Goal: Task Accomplishment & Management: Manage account settings

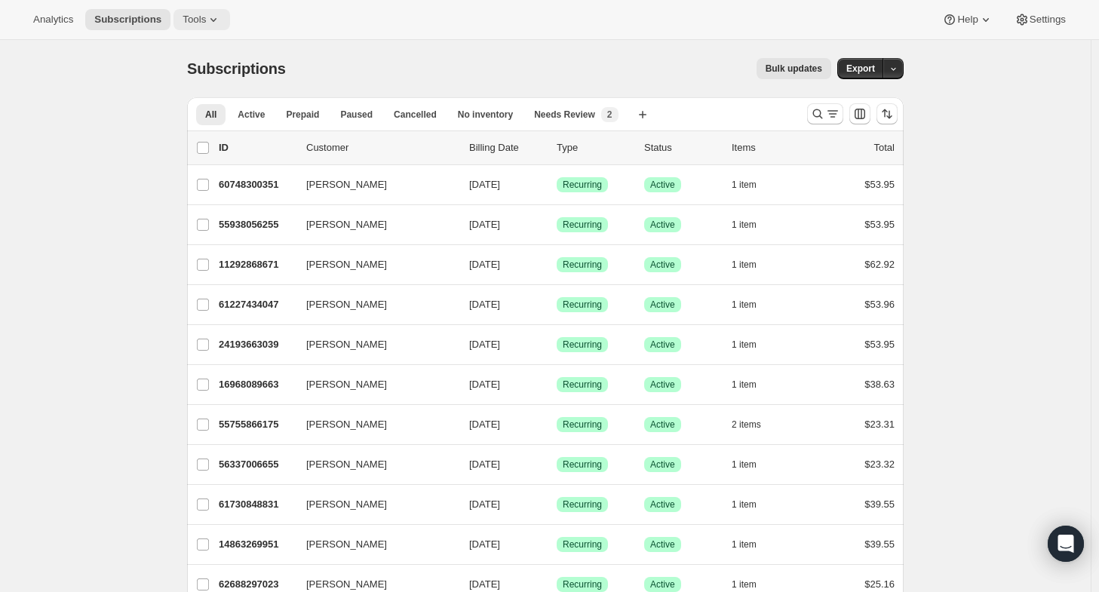
click at [192, 23] on span "Tools" at bounding box center [194, 20] width 23 height 12
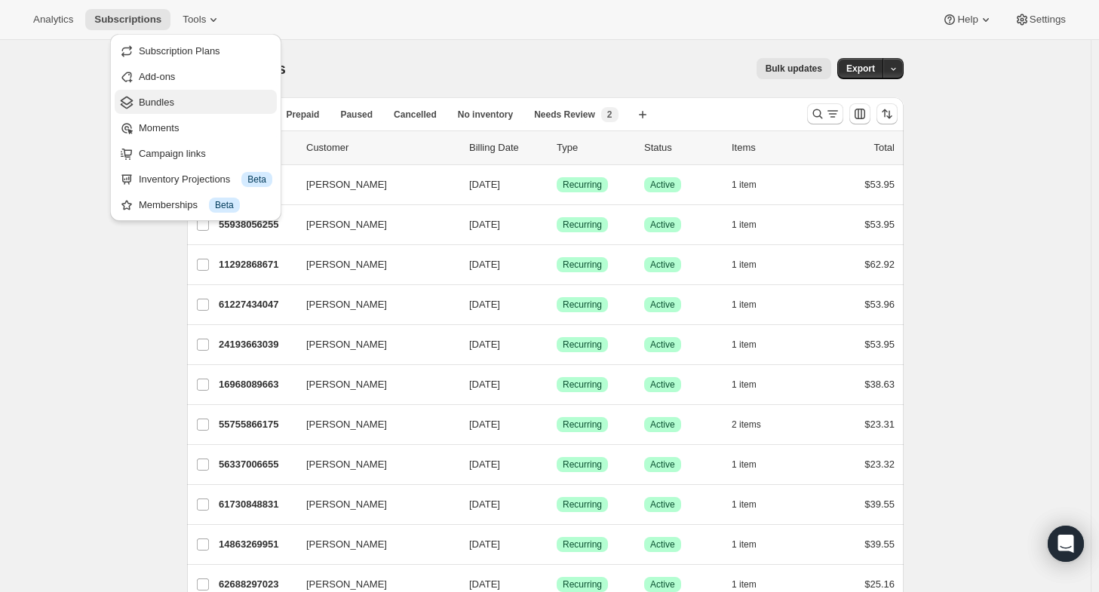
click at [186, 96] on span "Bundles" at bounding box center [206, 102] width 134 height 15
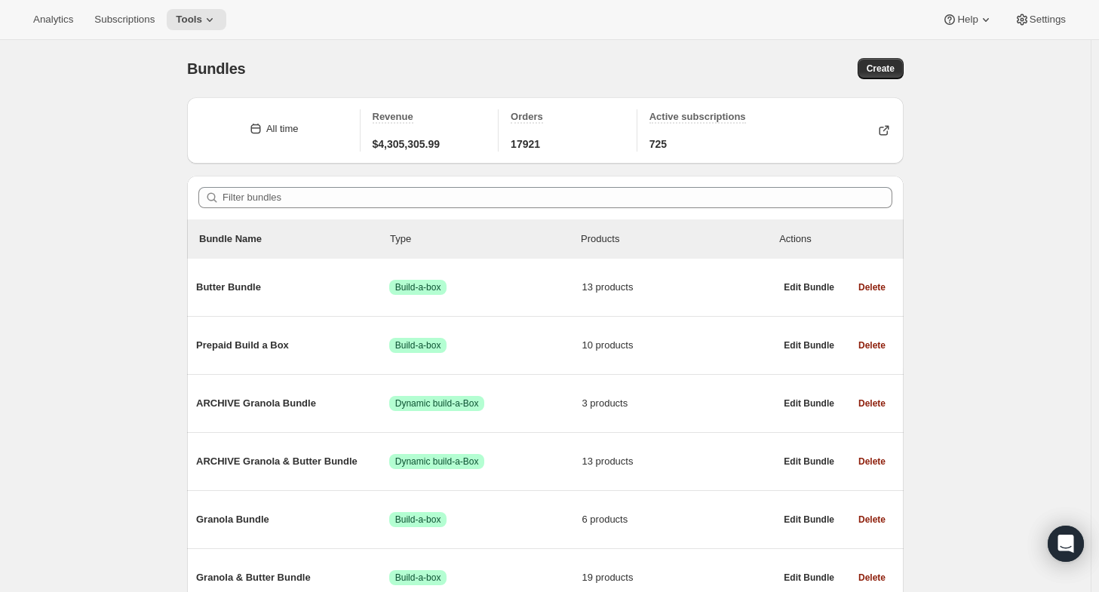
scroll to position [74, 0]
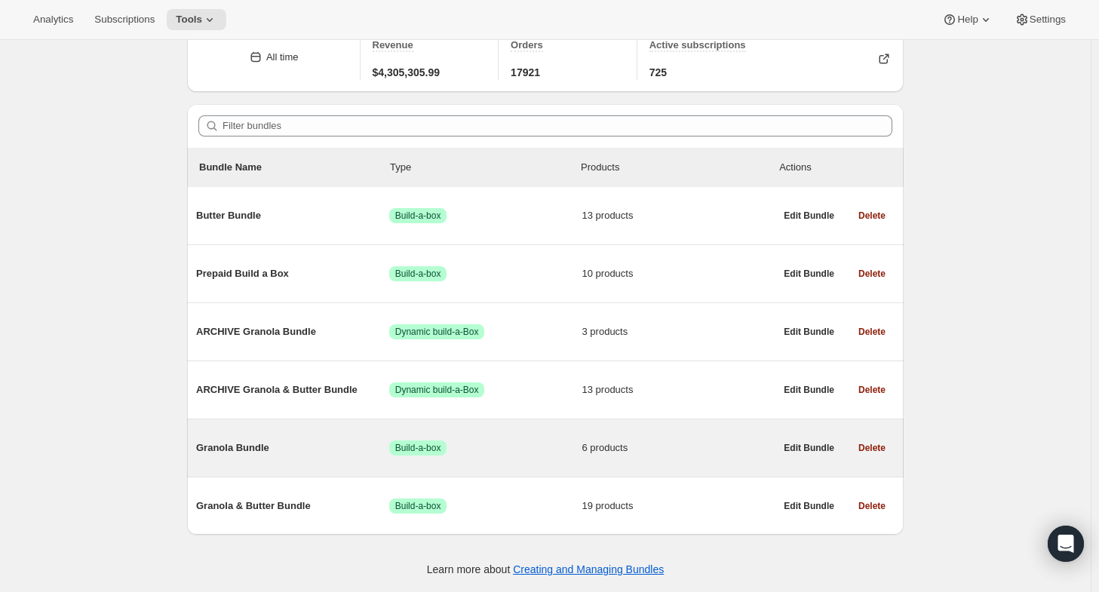
click at [241, 450] on span "Granola Bundle" at bounding box center [292, 448] width 193 height 15
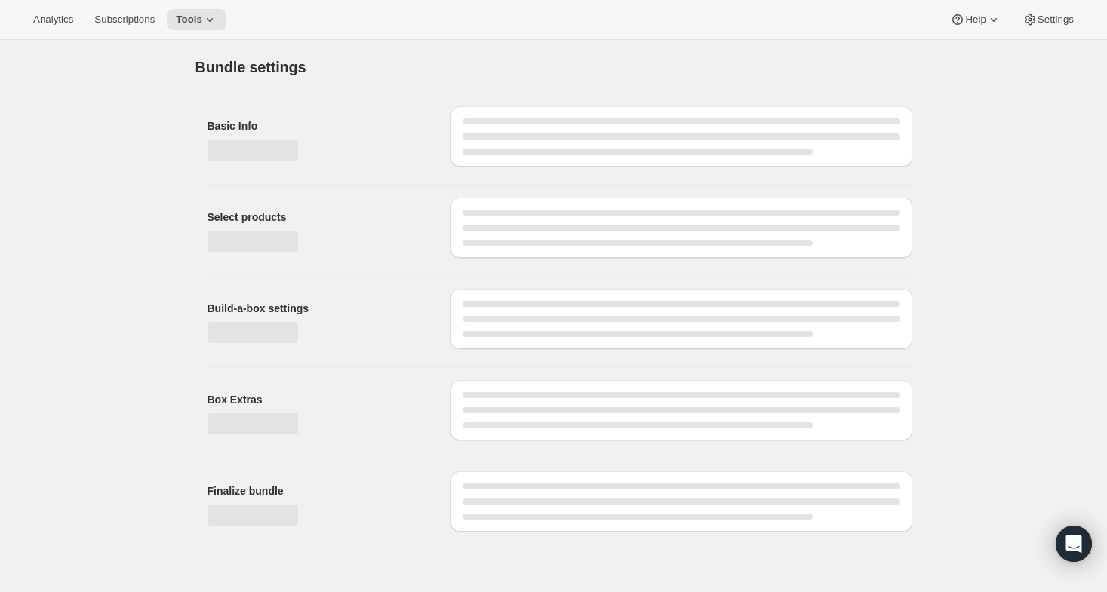
type input "Granola Bundle"
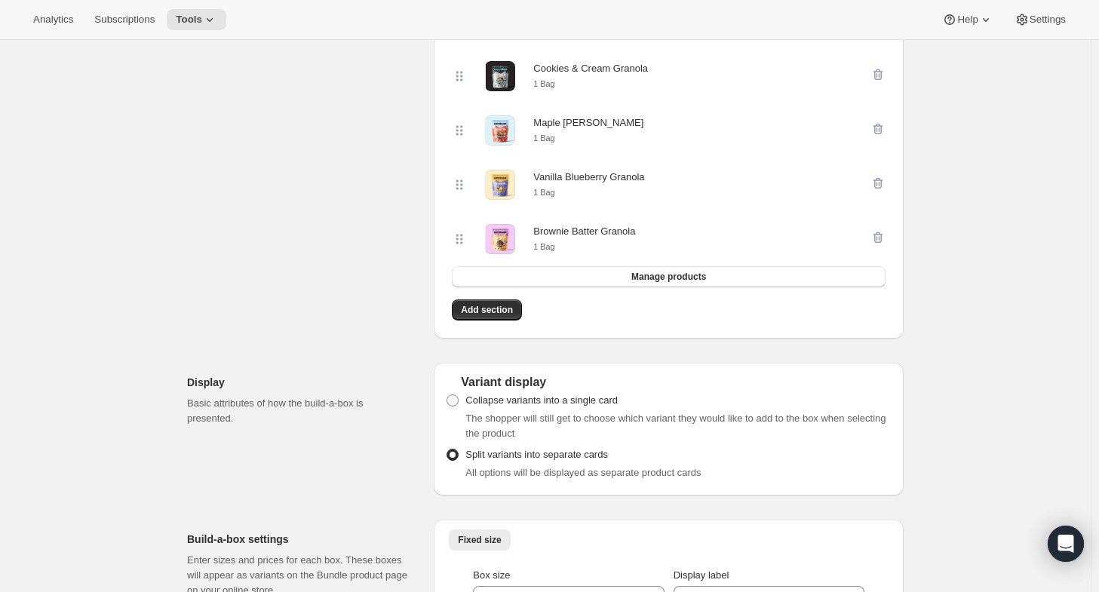
scroll to position [370, 0]
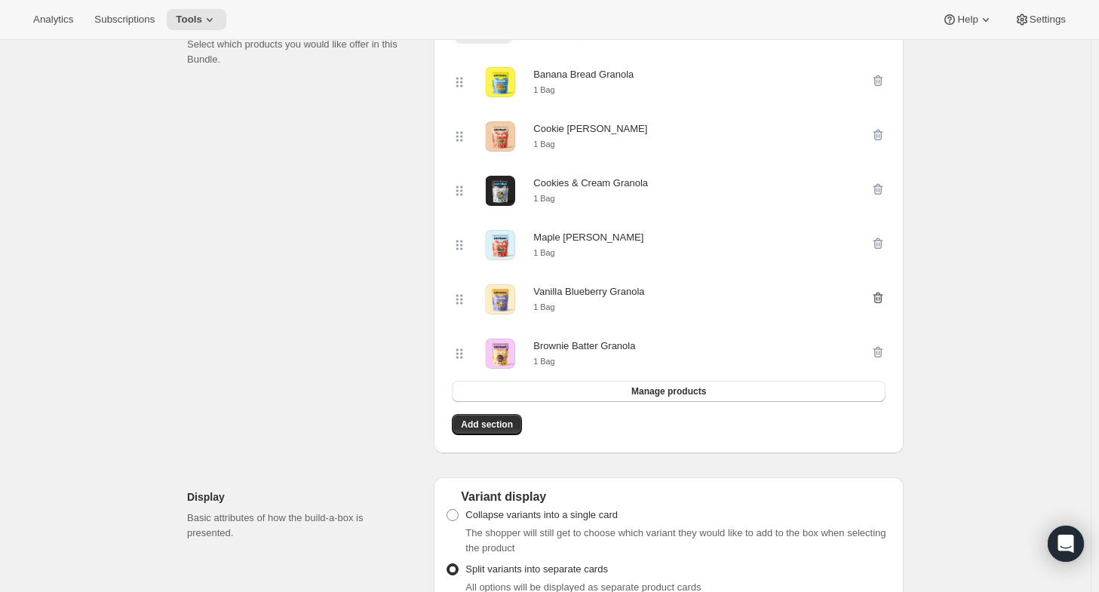
click at [884, 301] on icon "button" at bounding box center [878, 297] width 15 height 15
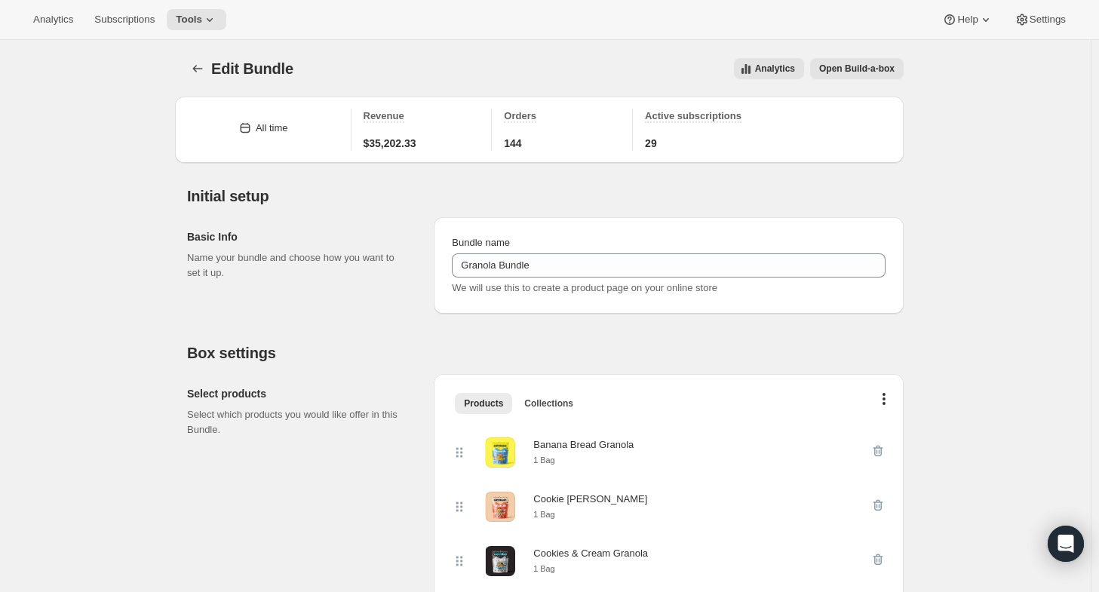
scroll to position [322, 0]
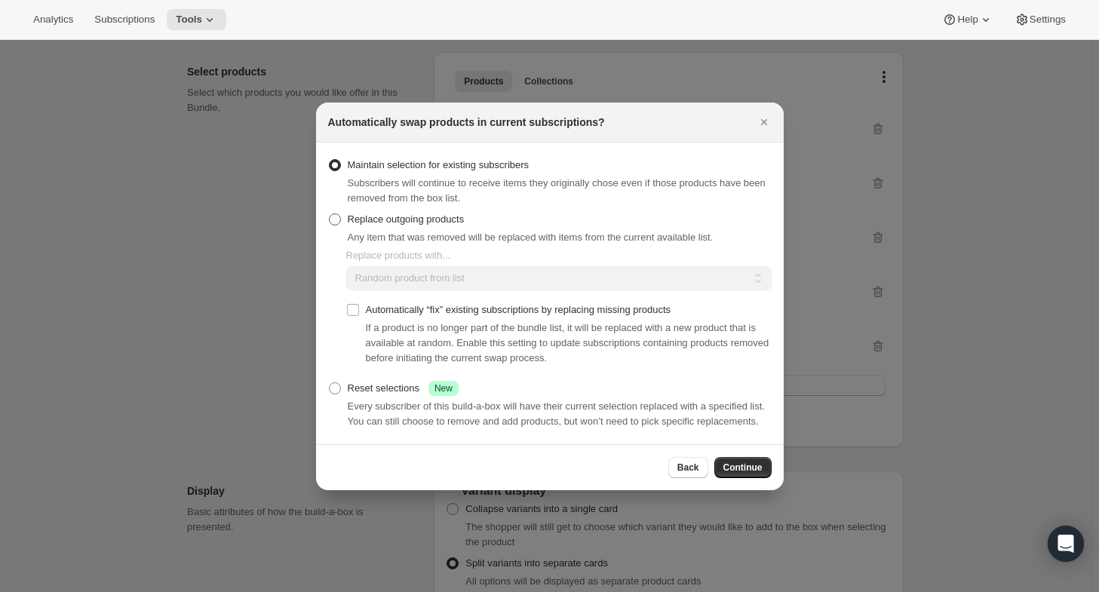
click at [402, 220] on span "Replace outgoing products" at bounding box center [406, 219] width 117 height 11
click at [330, 214] on input "Replace outgoing products" at bounding box center [329, 214] width 1 height 1
radio input "true"
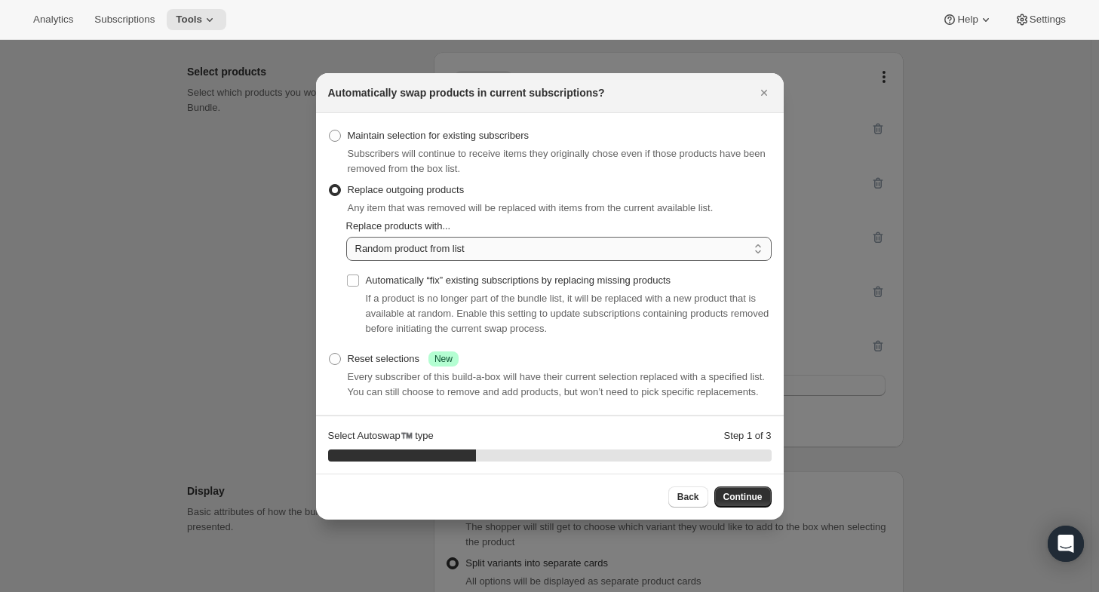
click at [419, 254] on select "Random product from list Matching product type Select specific replacements" at bounding box center [559, 249] width 426 height 24
select select "selection"
click at [346, 237] on select "Random product from list Matching product type Select specific replacements" at bounding box center [559, 249] width 426 height 24
click at [747, 499] on span "Continue" at bounding box center [743, 497] width 39 height 12
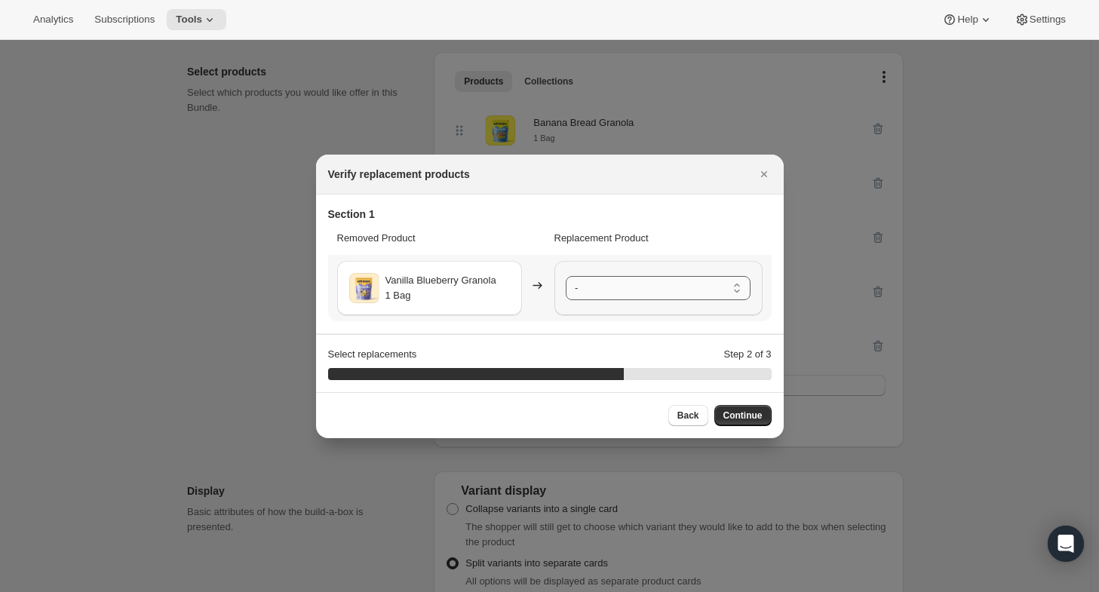
click at [612, 284] on select "- Banana Bread Granola - 1 Bag Cookie Dough Granola - 1 Bag Cookies & Cream Gra…" at bounding box center [658, 288] width 185 height 24
click at [733, 416] on span "Continue" at bounding box center [743, 416] width 39 height 12
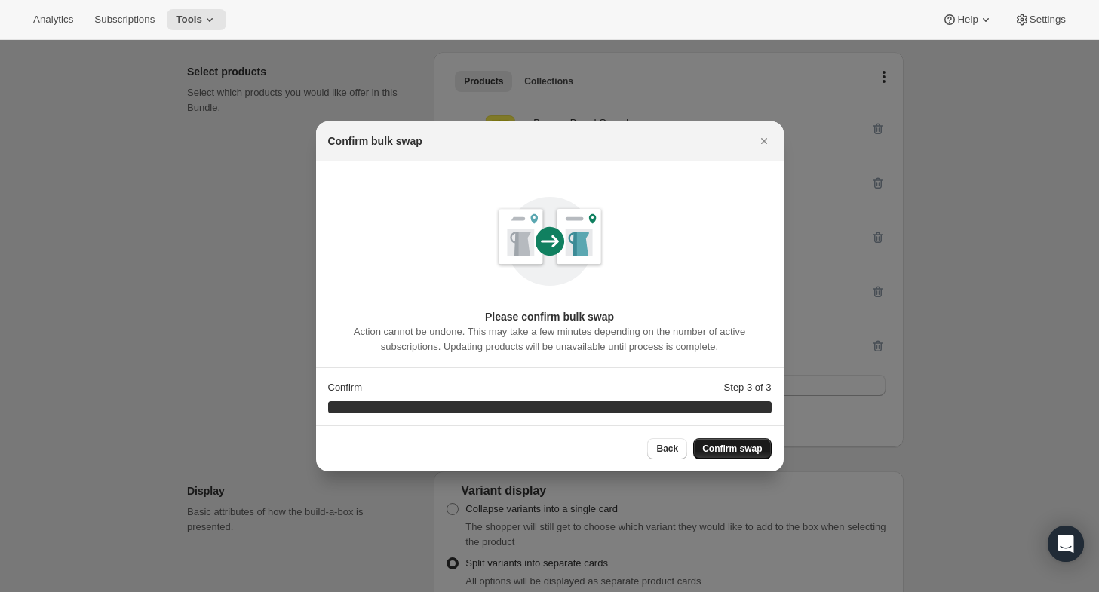
click at [728, 448] on span "Confirm swap" at bounding box center [732, 449] width 60 height 12
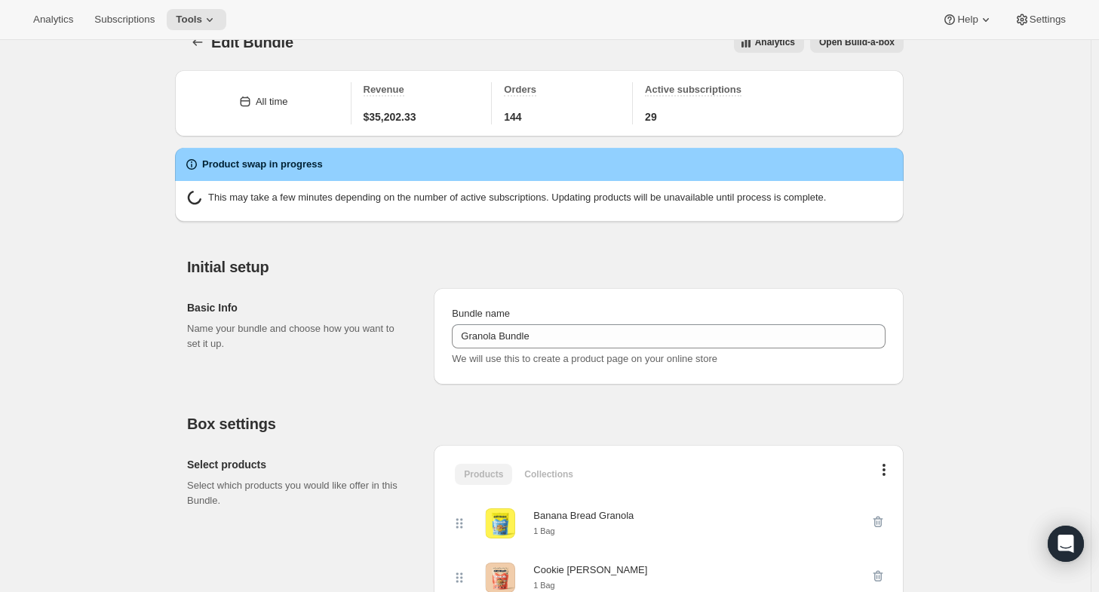
scroll to position [0, 0]
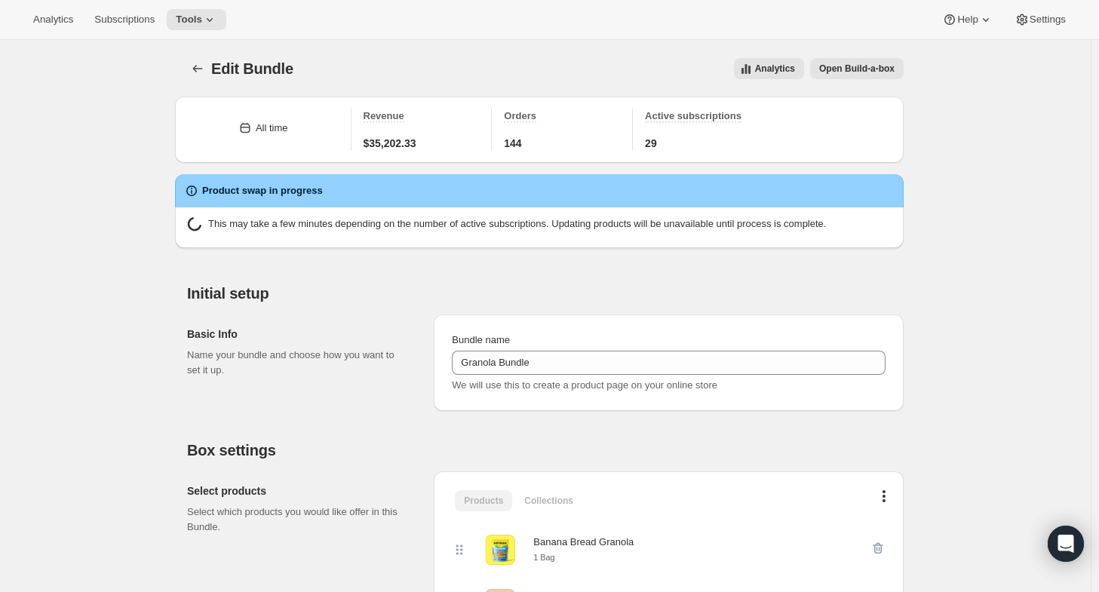
click at [198, 192] on icon at bounding box center [191, 190] width 15 height 15
click at [201, 64] on icon "Bundles" at bounding box center [197, 68] width 15 height 15
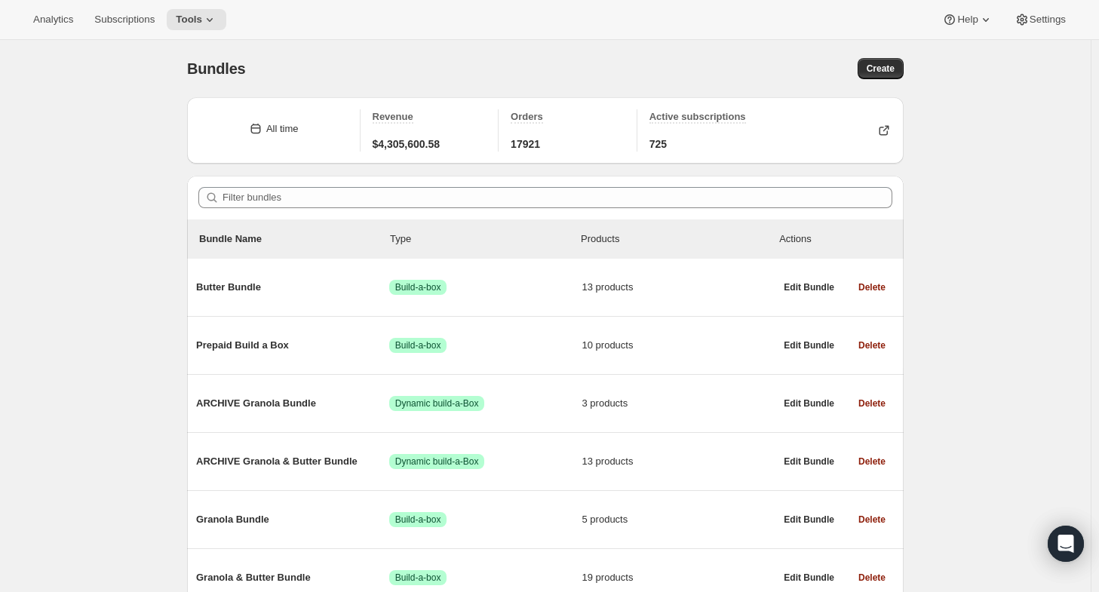
scroll to position [74, 0]
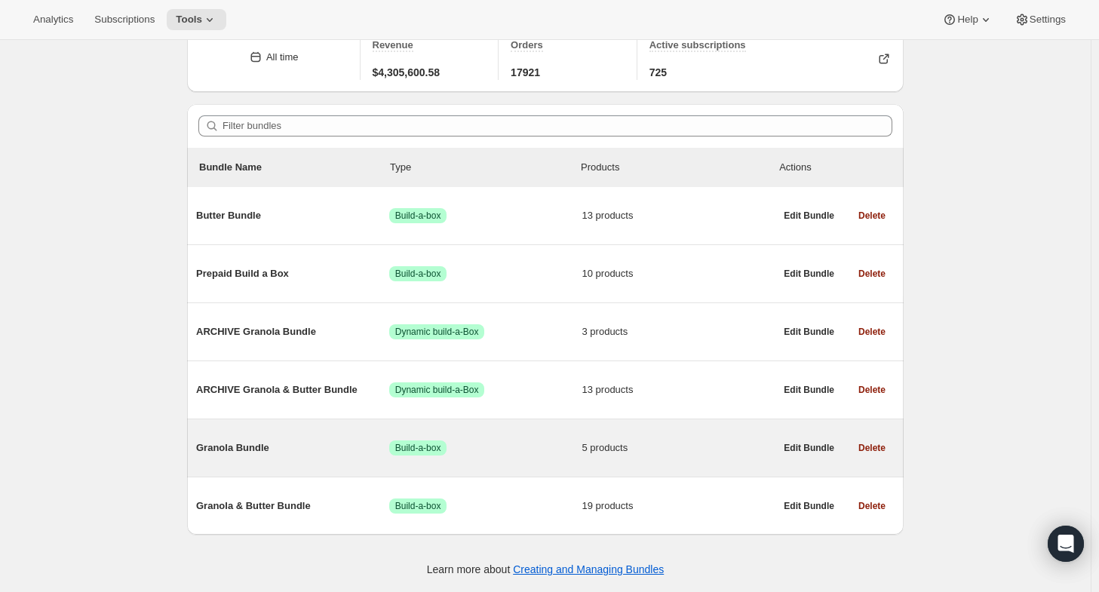
click at [253, 444] on span "Granola Bundle" at bounding box center [292, 448] width 193 height 15
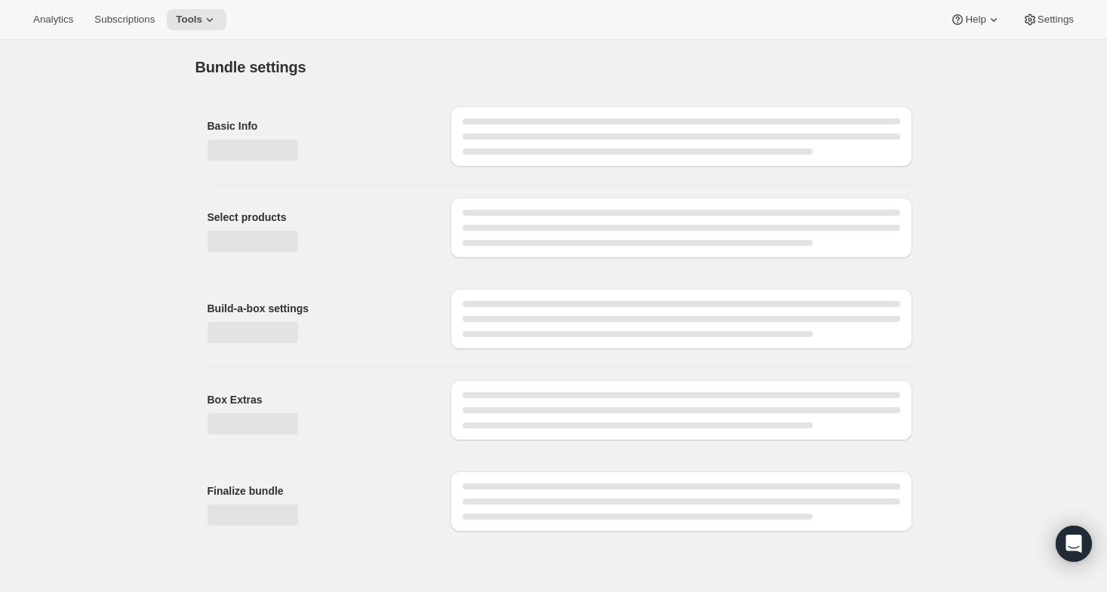
type input "Granola Bundle"
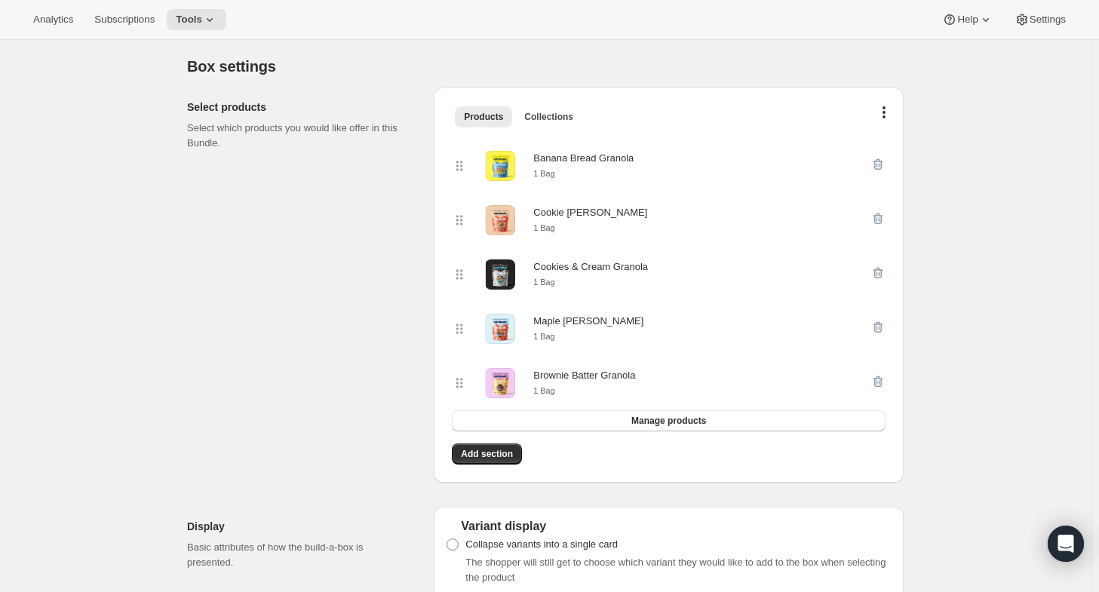
scroll to position [290, 0]
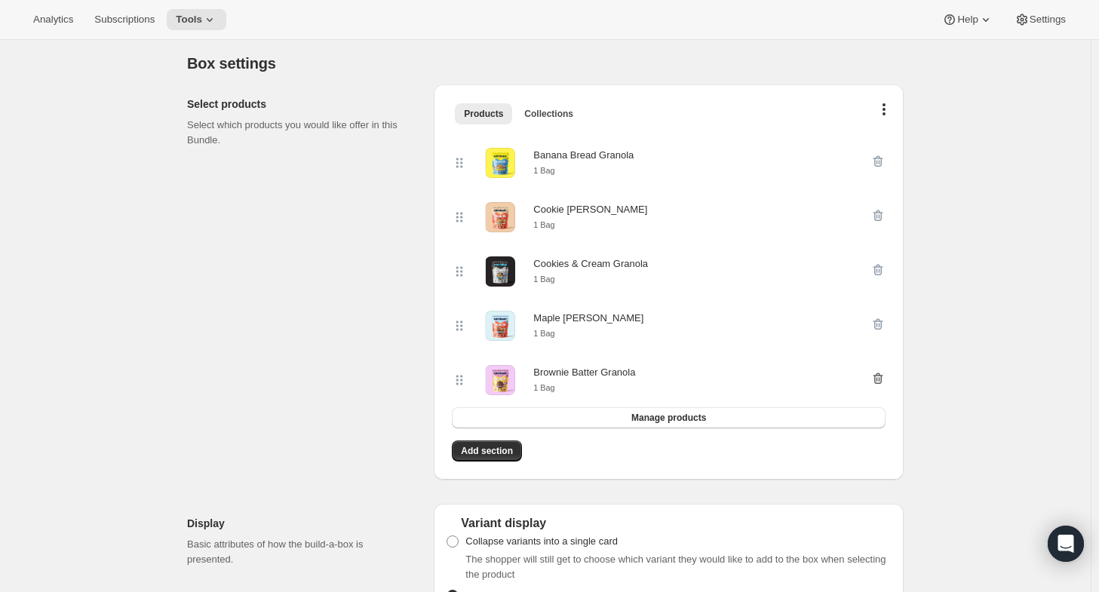
click at [886, 376] on icon "button" at bounding box center [878, 378] width 15 height 15
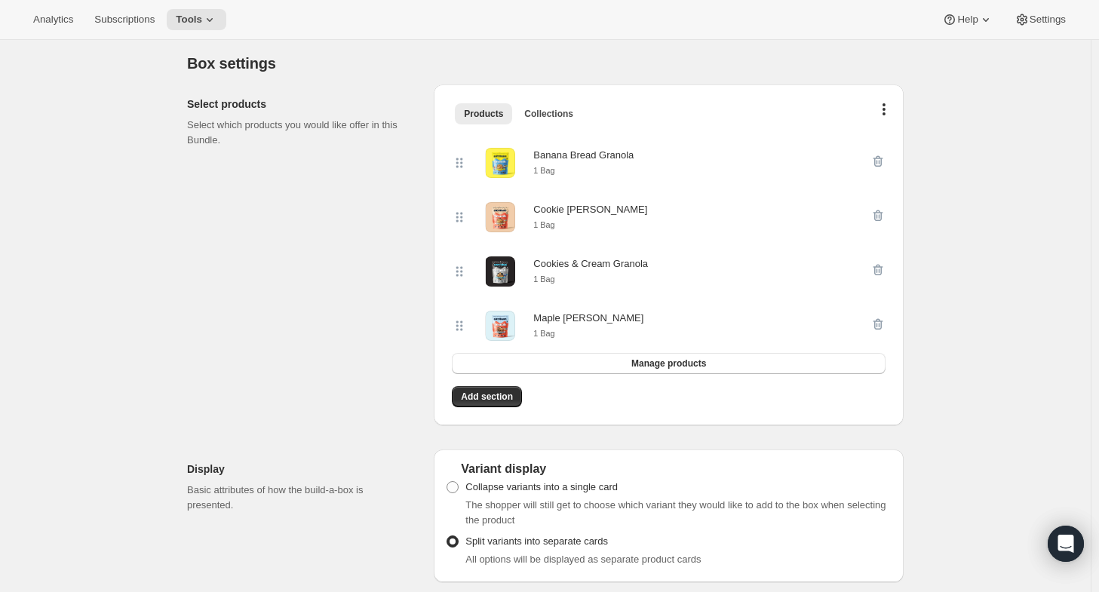
scroll to position [0, 0]
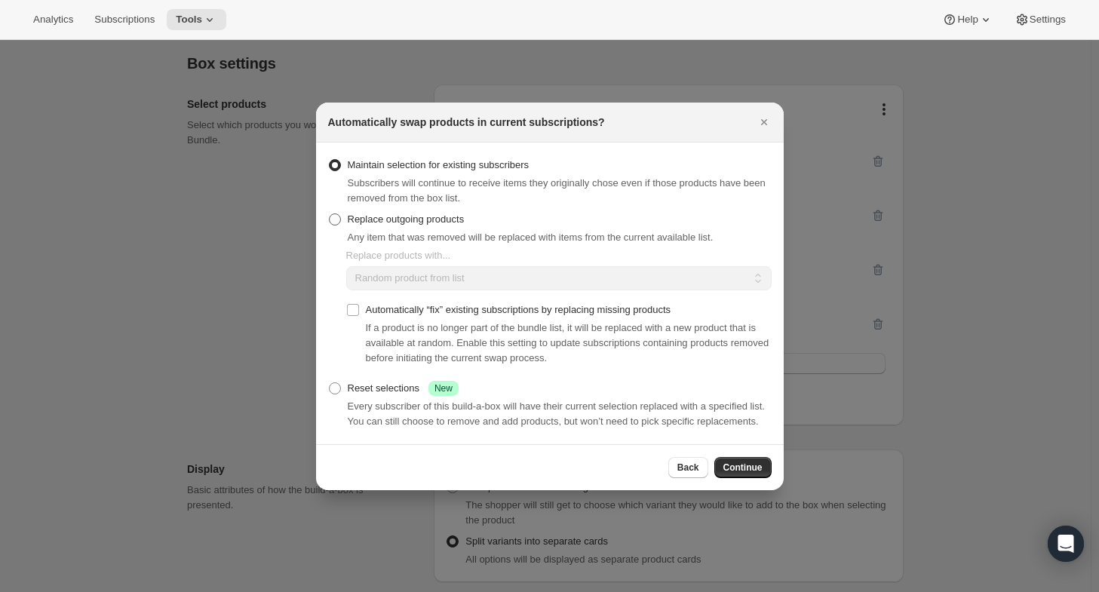
click at [426, 217] on span "Replace outgoing products" at bounding box center [406, 219] width 117 height 11
click at [330, 214] on input "Replace outgoing products" at bounding box center [329, 214] width 1 height 1
radio input "true"
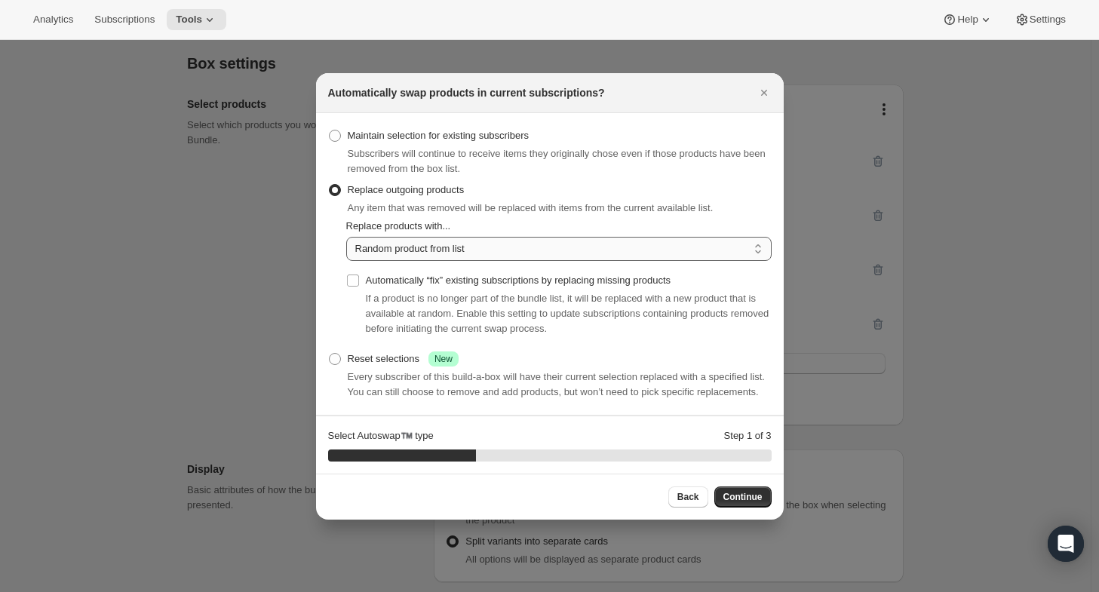
click at [475, 244] on select "Random product from list Matching product type Select specific replacements" at bounding box center [559, 249] width 426 height 24
select select "selection"
click at [346, 237] on select "Random product from list Matching product type Select specific replacements" at bounding box center [559, 249] width 426 height 24
click at [760, 500] on span "Continue" at bounding box center [743, 497] width 39 height 12
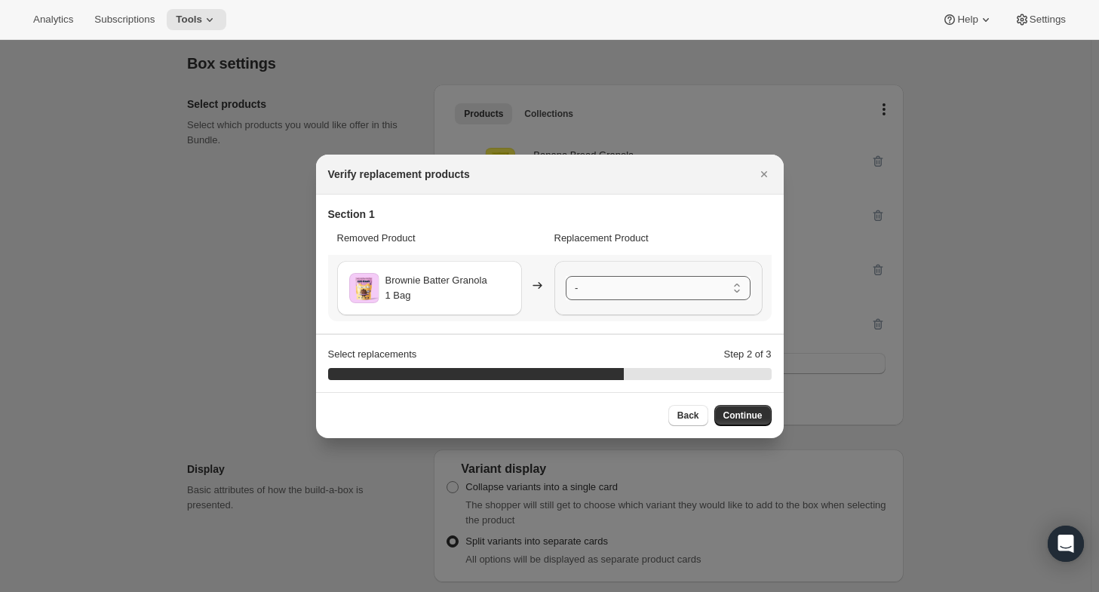
click at [628, 288] on select "- Banana Bread Granola - 1 Bag Cookie Dough Granola - 1 Bag Cookies & Cream Gra…" at bounding box center [658, 288] width 185 height 24
click at [744, 415] on span "Continue" at bounding box center [743, 416] width 39 height 12
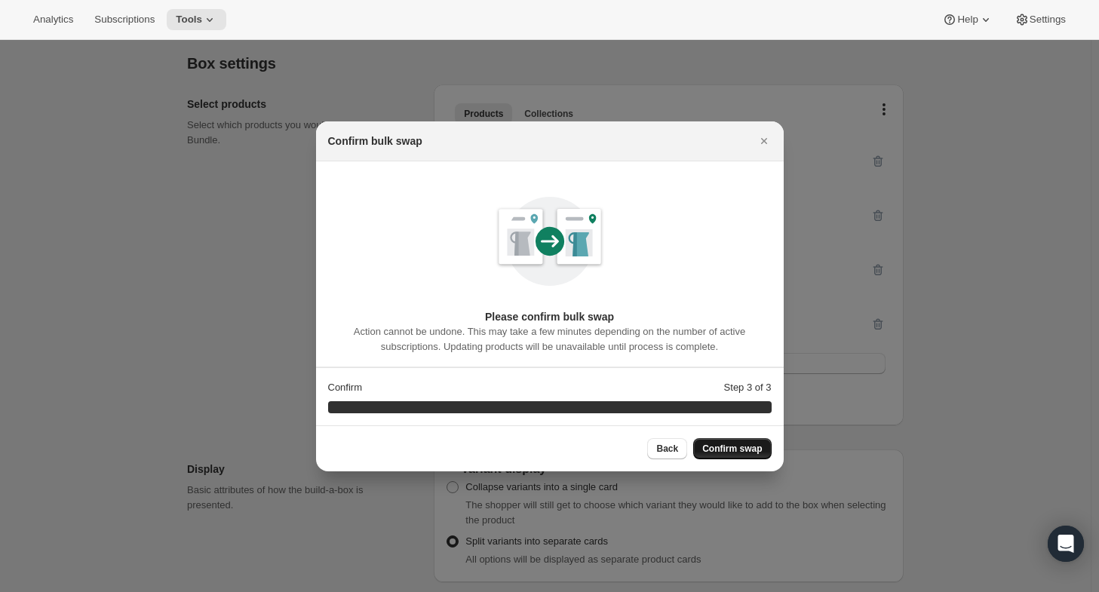
click at [726, 447] on span "Confirm swap" at bounding box center [732, 449] width 60 height 12
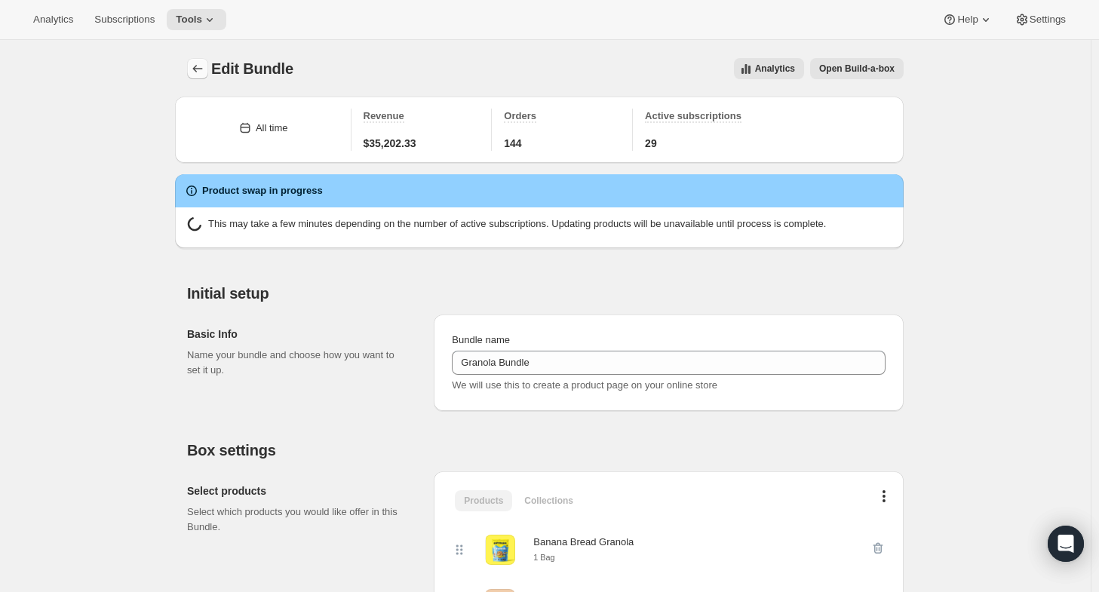
click at [202, 71] on icon "Bundles" at bounding box center [197, 68] width 15 height 15
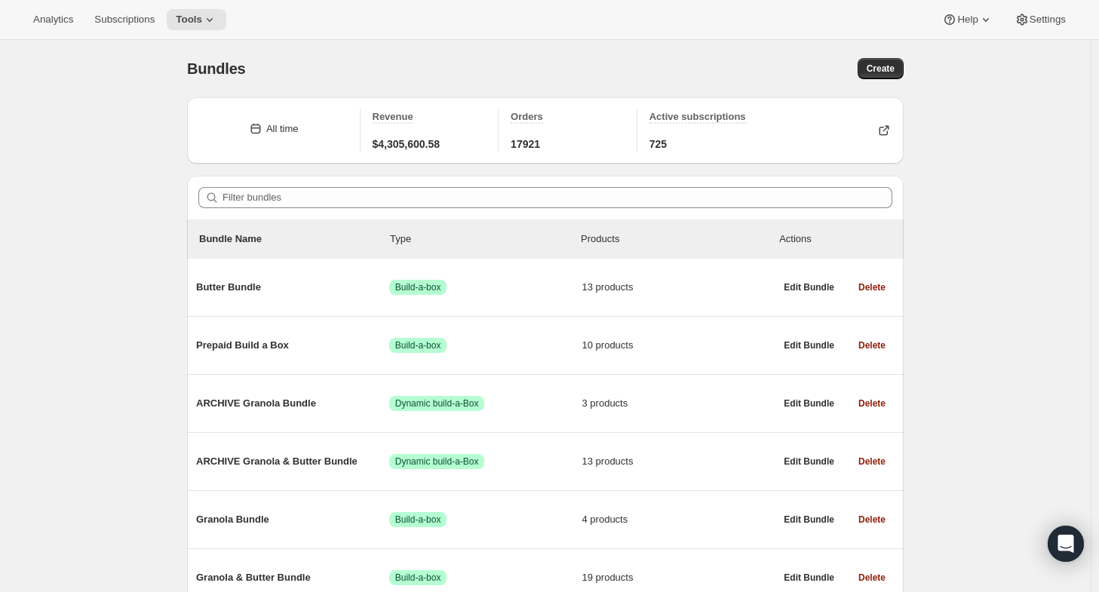
scroll to position [74, 0]
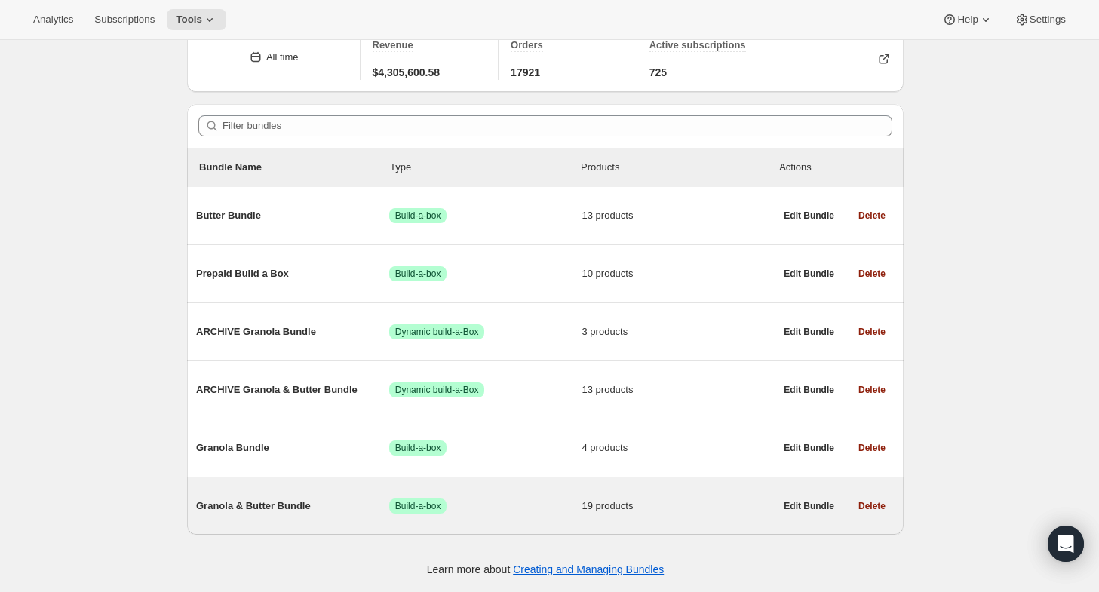
click at [261, 511] on span "Granola & Butter Bundle" at bounding box center [292, 506] width 193 height 15
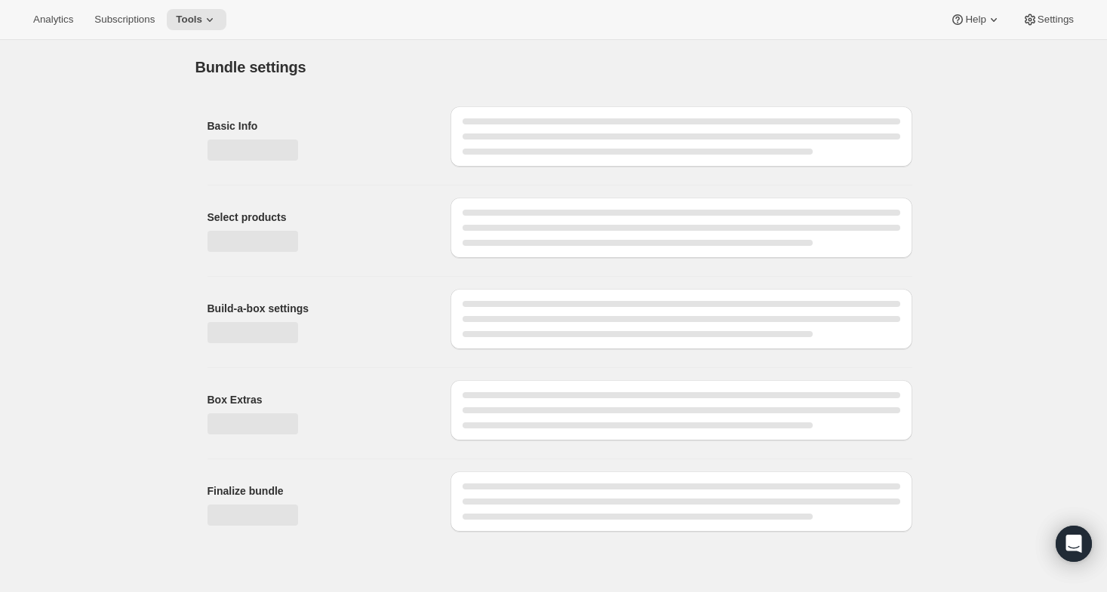
type input "Granola & Butter Bundle"
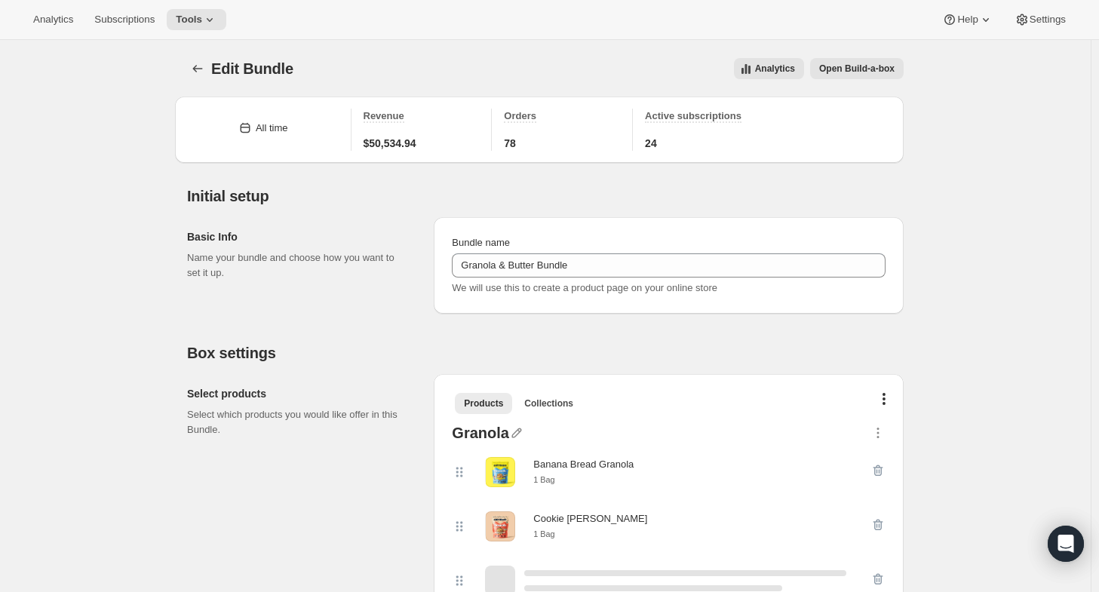
scroll to position [300, 0]
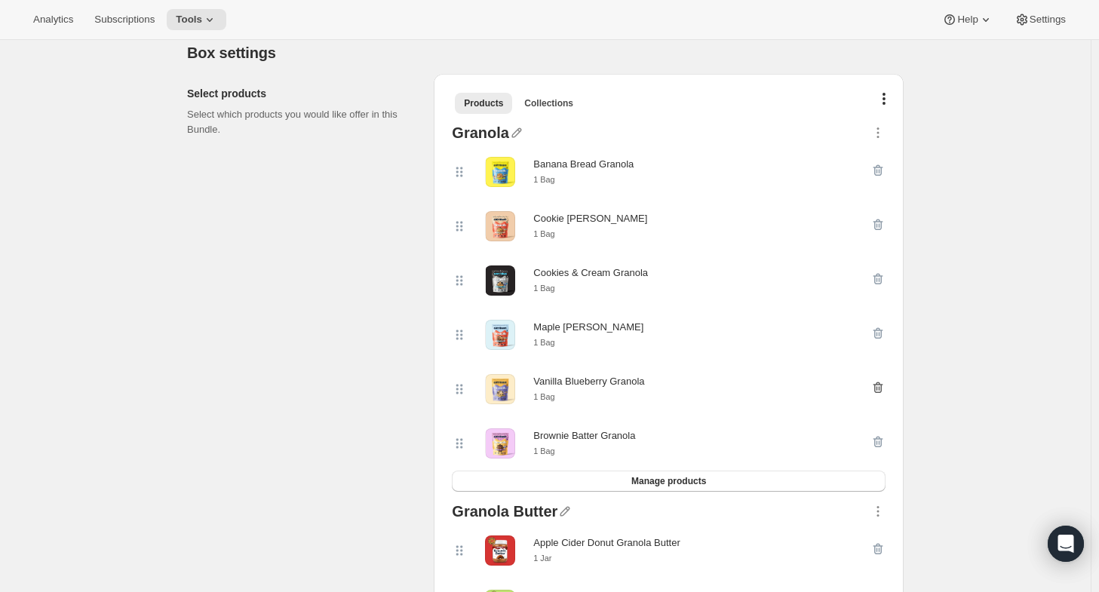
click at [883, 390] on icon "button" at bounding box center [879, 388] width 10 height 11
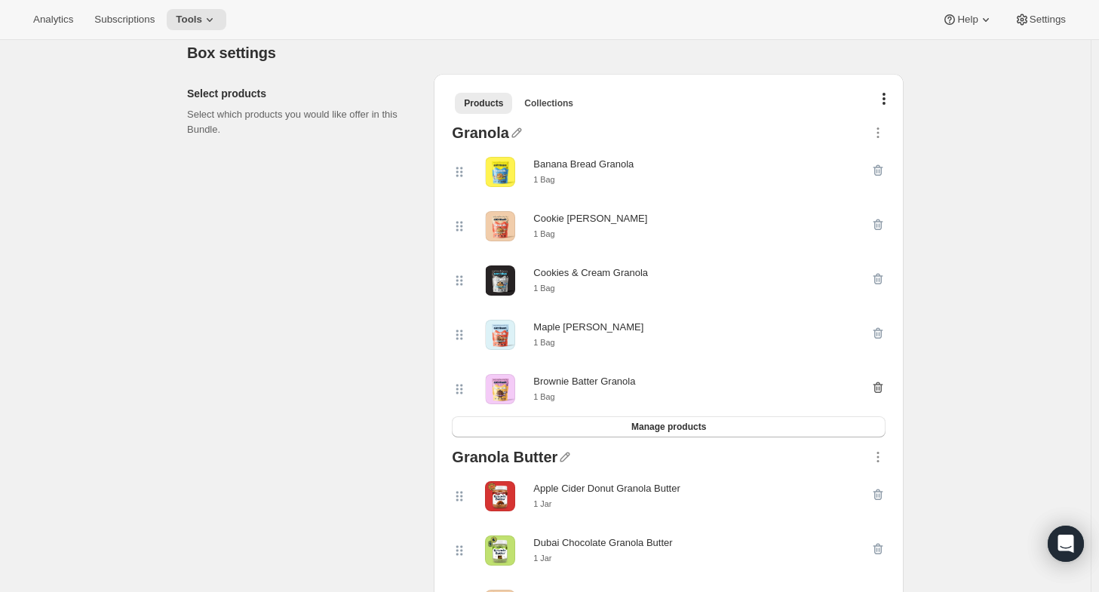
click at [882, 386] on icon "button" at bounding box center [879, 388] width 10 height 11
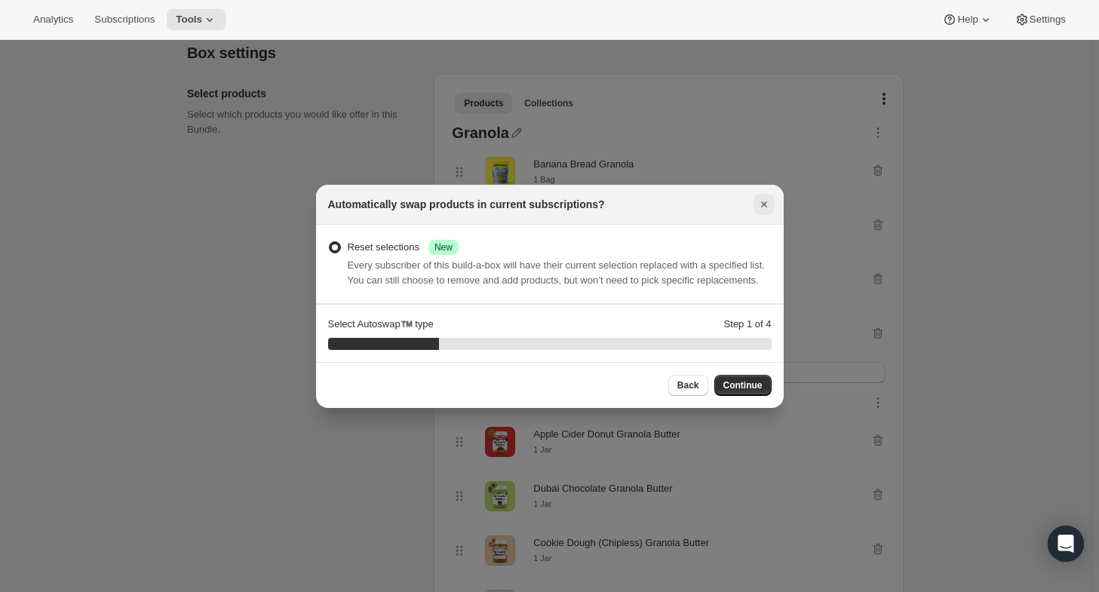
click at [764, 201] on icon "Close" at bounding box center [764, 204] width 15 height 15
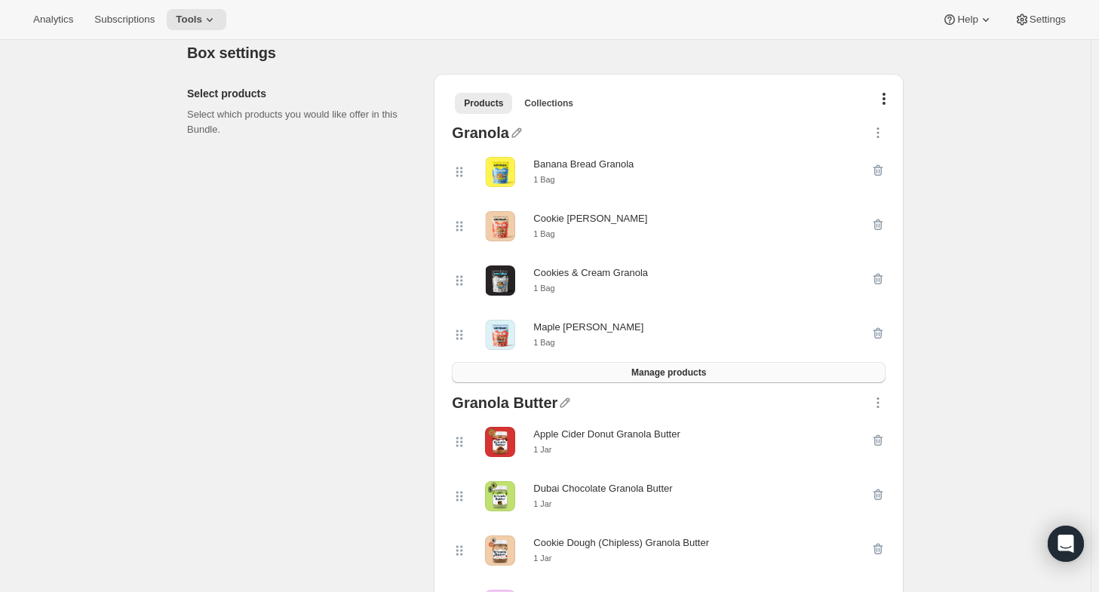
click at [668, 376] on span "Manage products" at bounding box center [668, 373] width 75 height 12
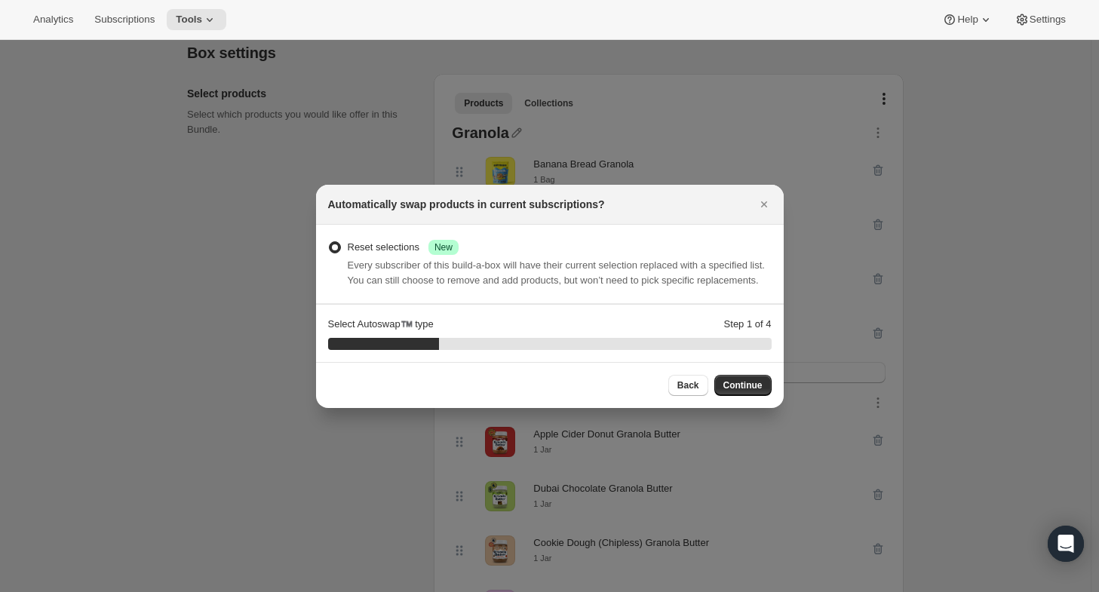
scroll to position [0, 0]
click at [748, 388] on span "Continue" at bounding box center [743, 385] width 39 height 12
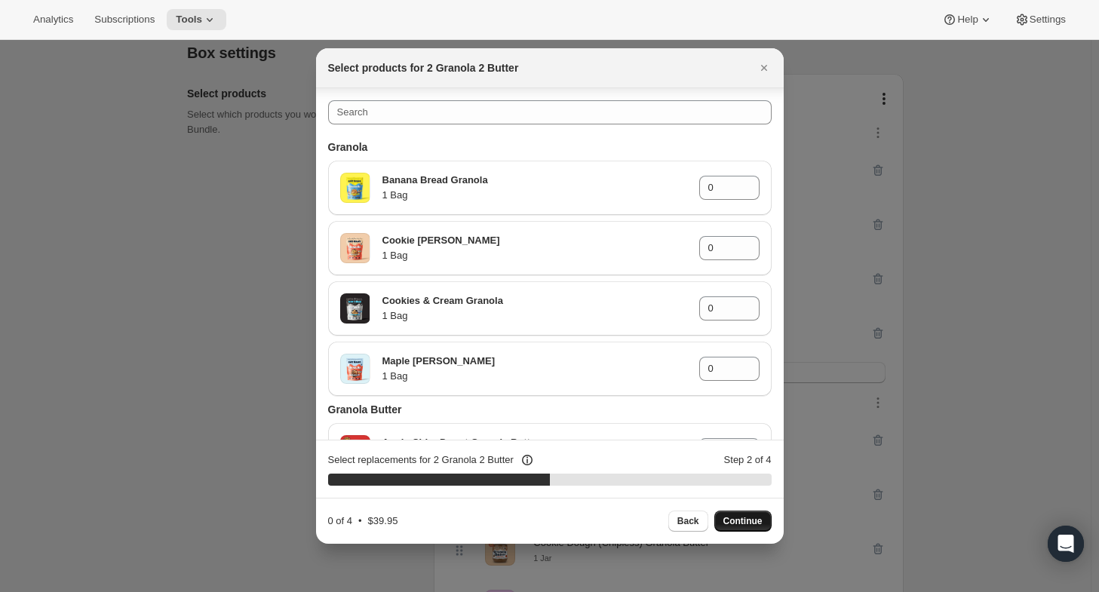
scroll to position [6, 0]
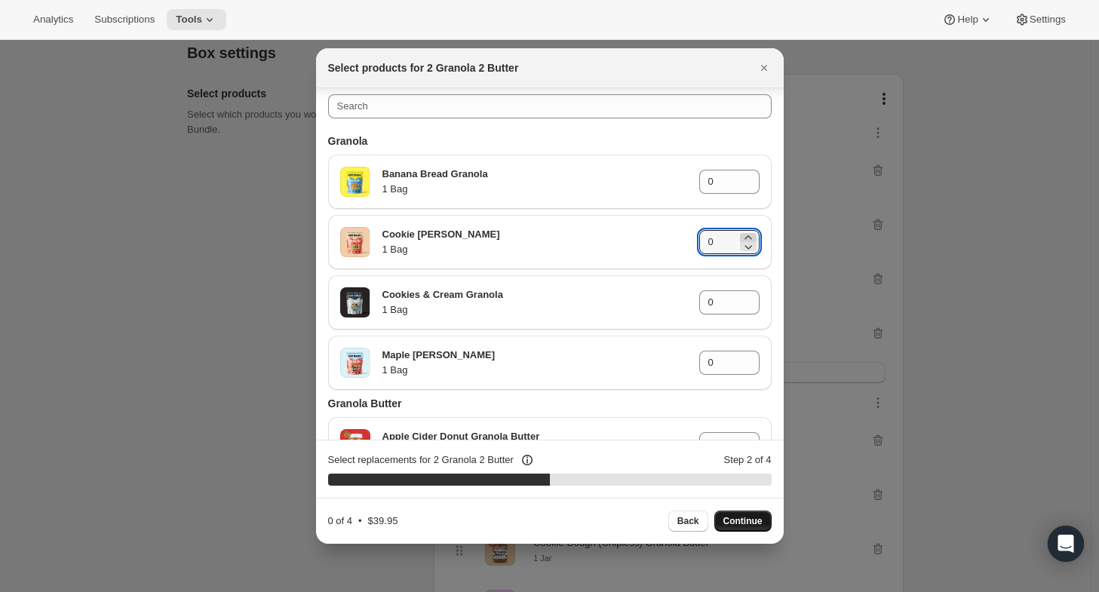
click at [745, 235] on icon ":rjp:" at bounding box center [748, 237] width 15 height 15
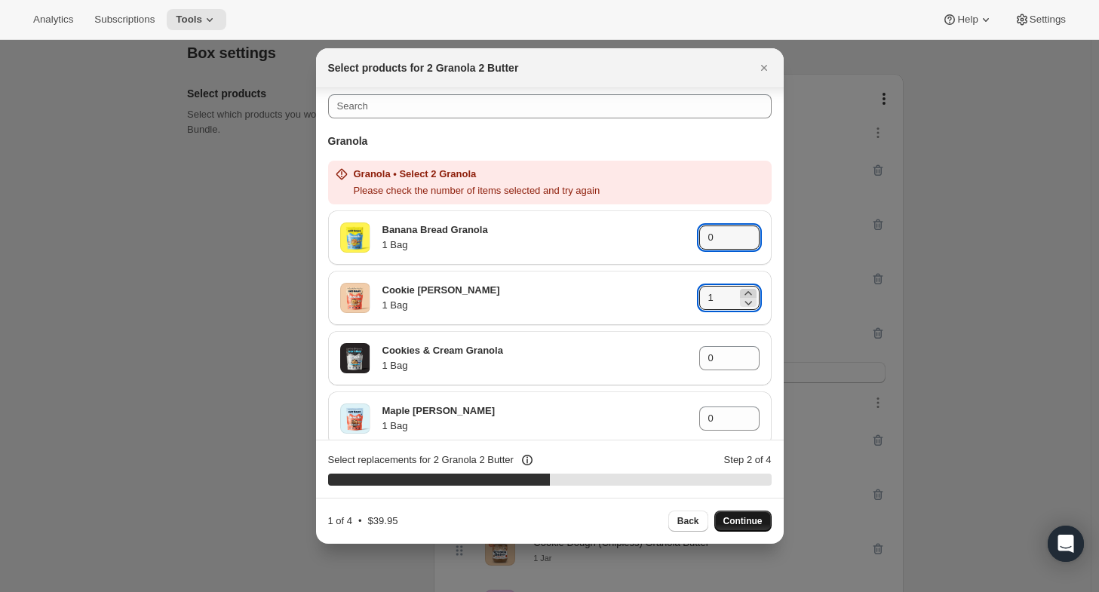
click at [745, 235] on icon ":rjp:" at bounding box center [748, 242] width 15 height 15
click at [743, 293] on icon ":rjp:" at bounding box center [748, 293] width 15 height 15
type input "2"
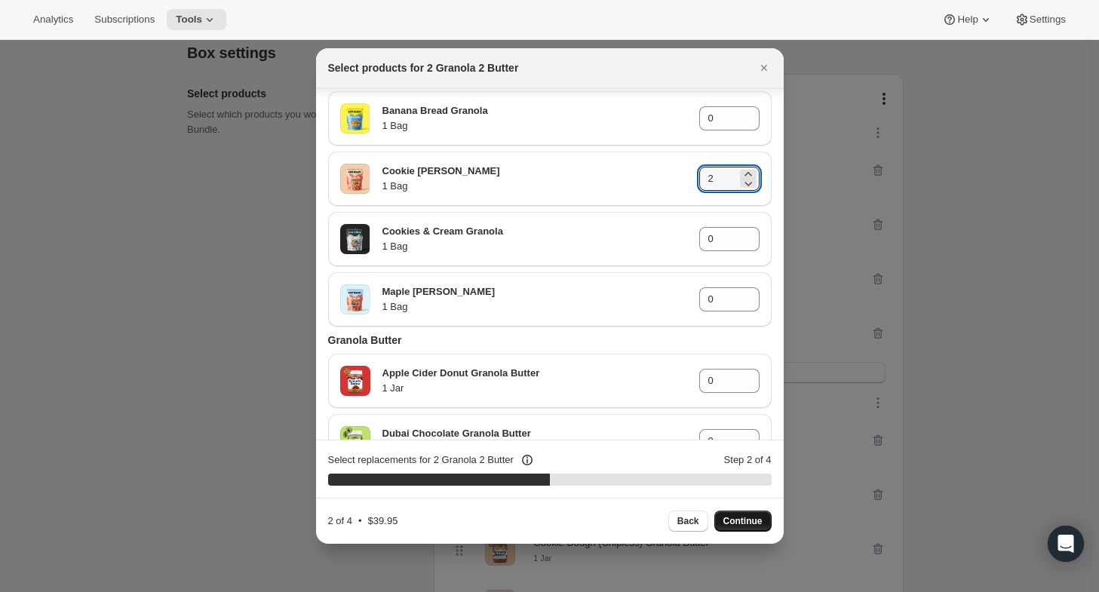
scroll to position [54, 0]
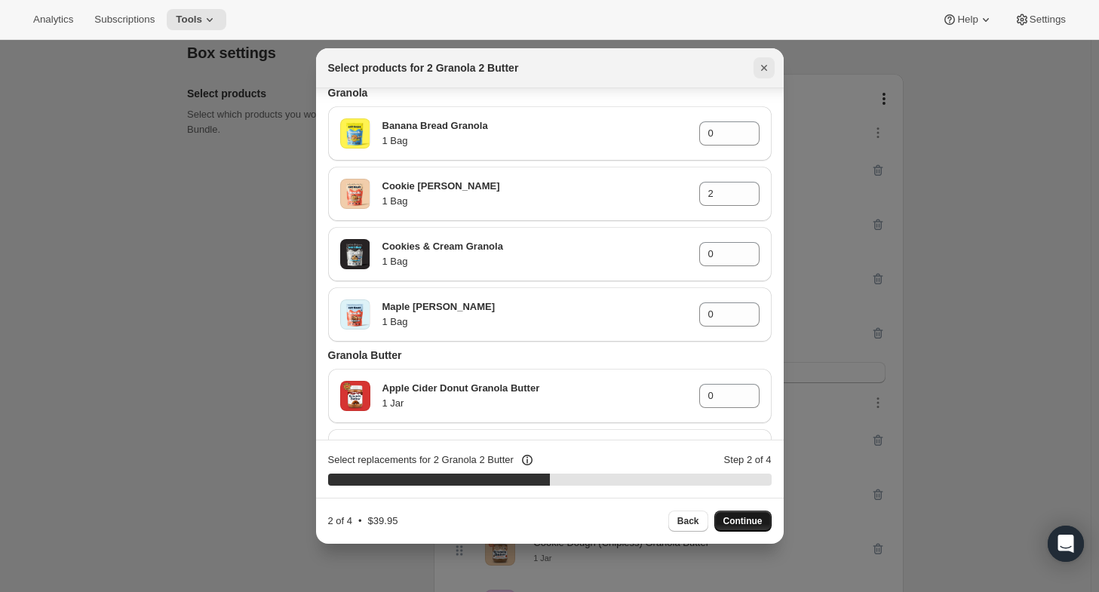
click at [762, 63] on icon "Close" at bounding box center [764, 67] width 15 height 15
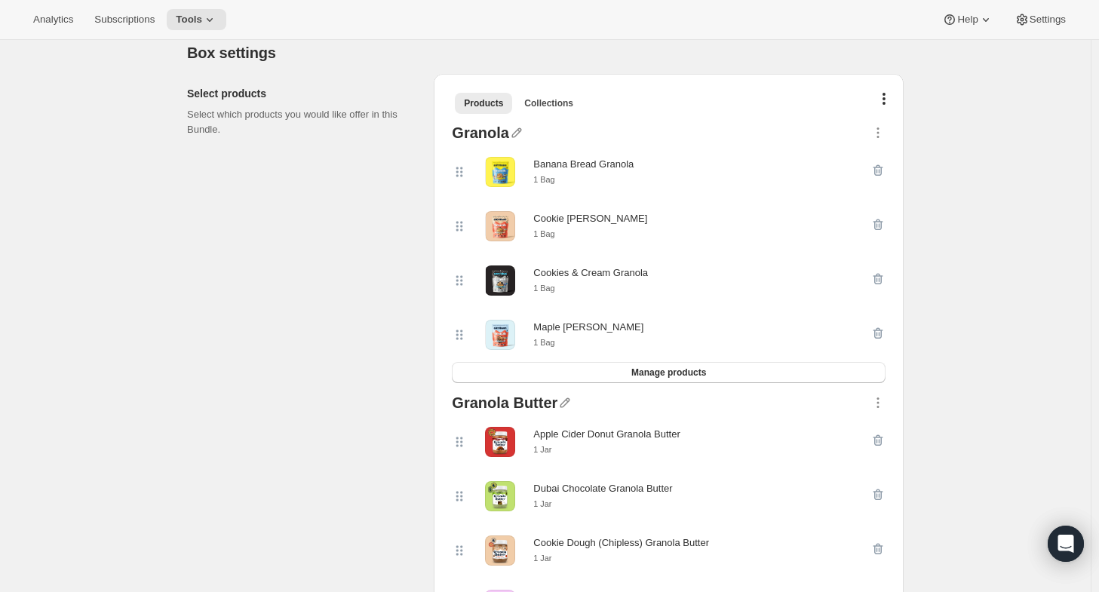
scroll to position [0, 0]
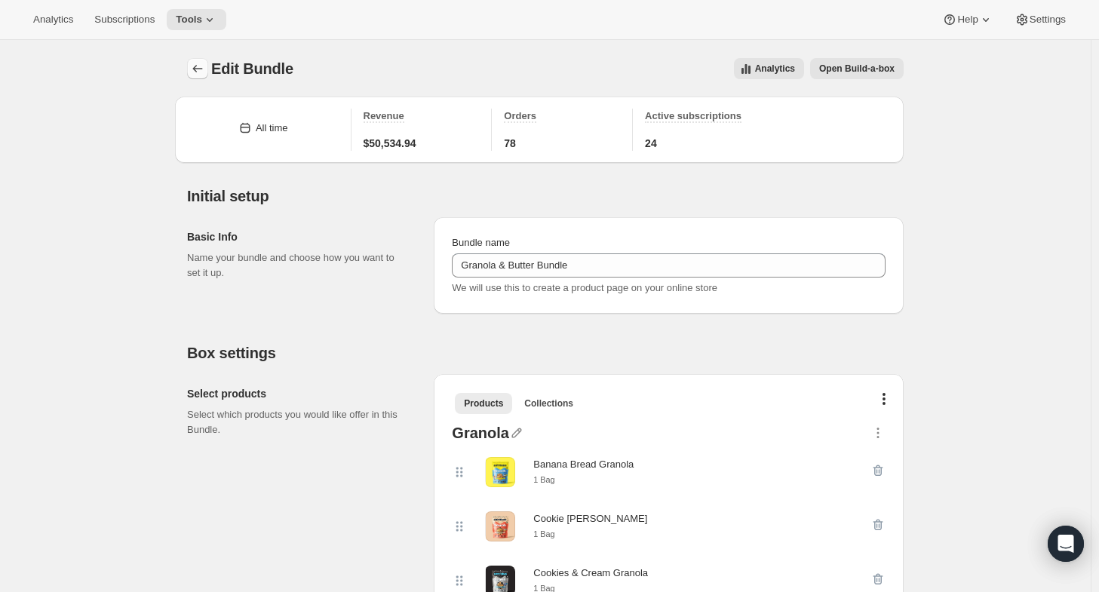
click at [200, 63] on icon "Bundles" at bounding box center [197, 68] width 15 height 15
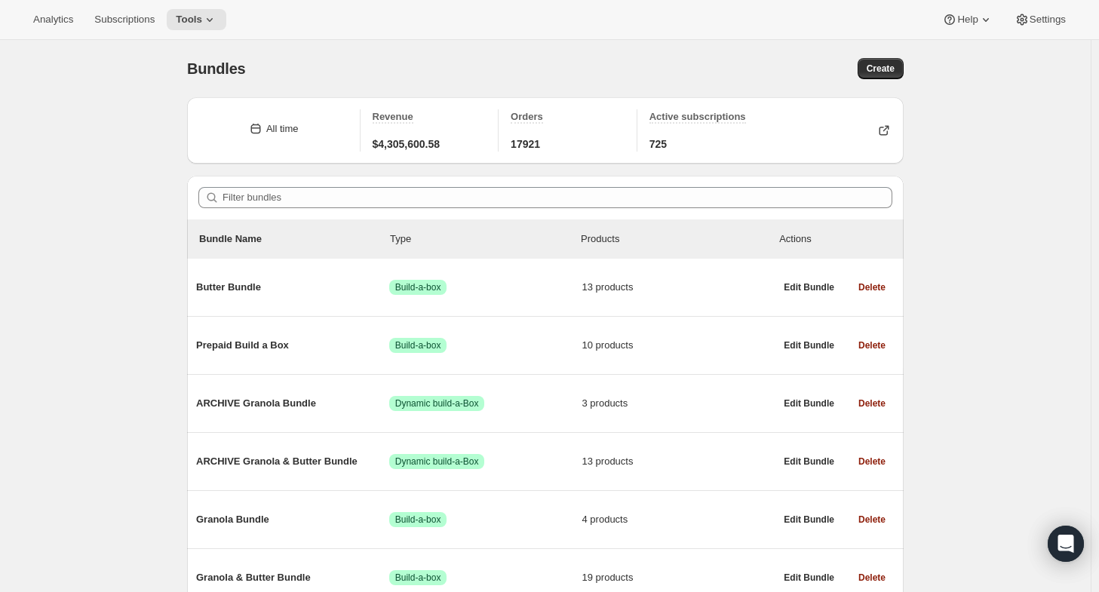
scroll to position [74, 0]
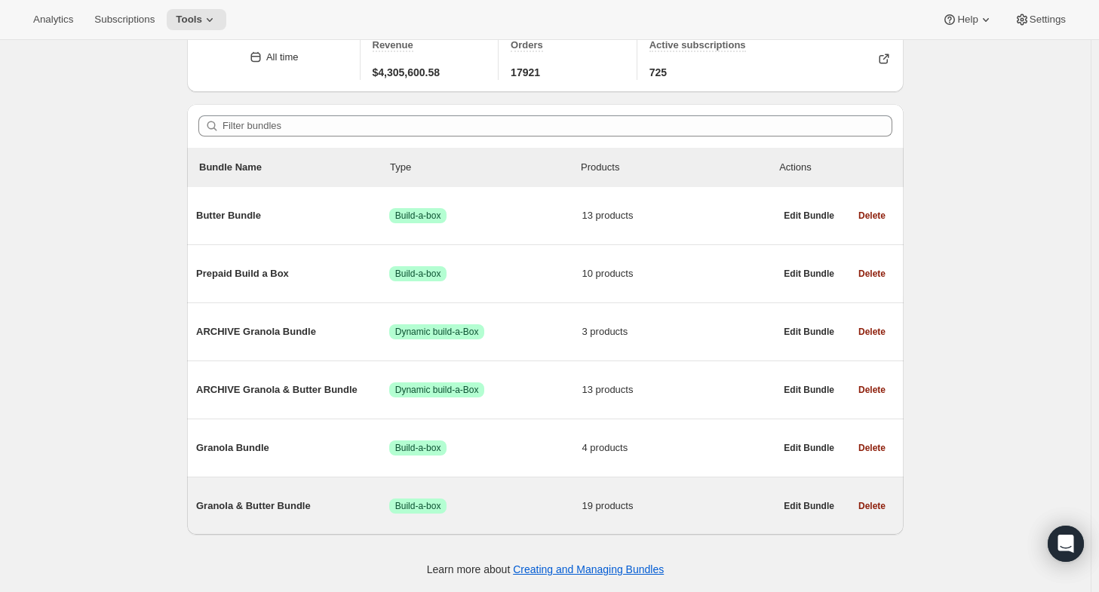
click at [329, 512] on span "Granola & Butter Bundle" at bounding box center [292, 506] width 193 height 15
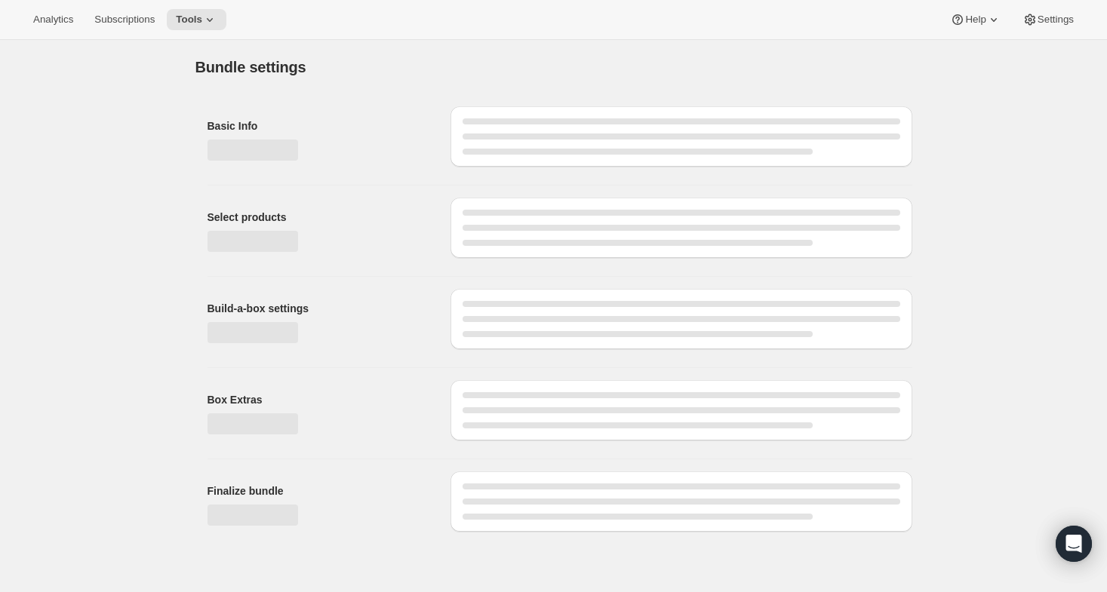
type input "Granola & Butter Bundle"
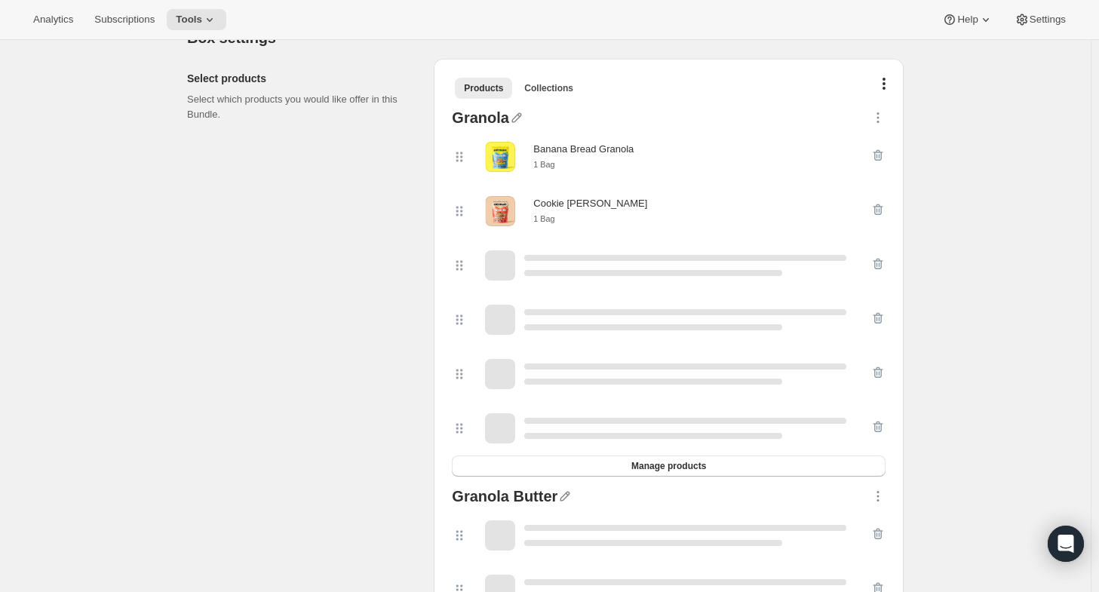
scroll to position [335, 0]
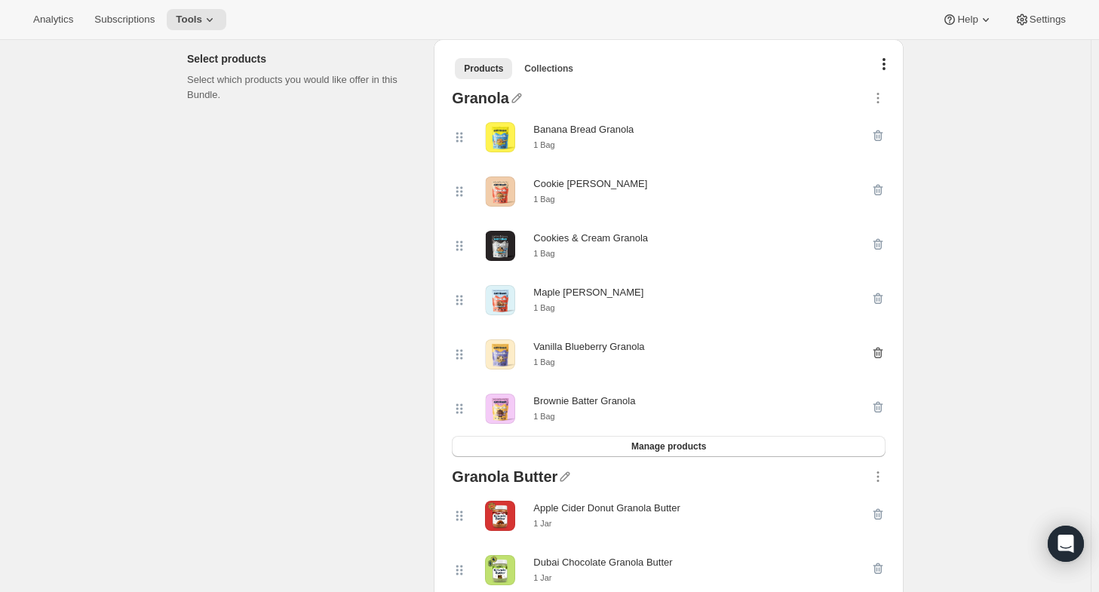
click at [884, 354] on icon "button" at bounding box center [878, 353] width 15 height 15
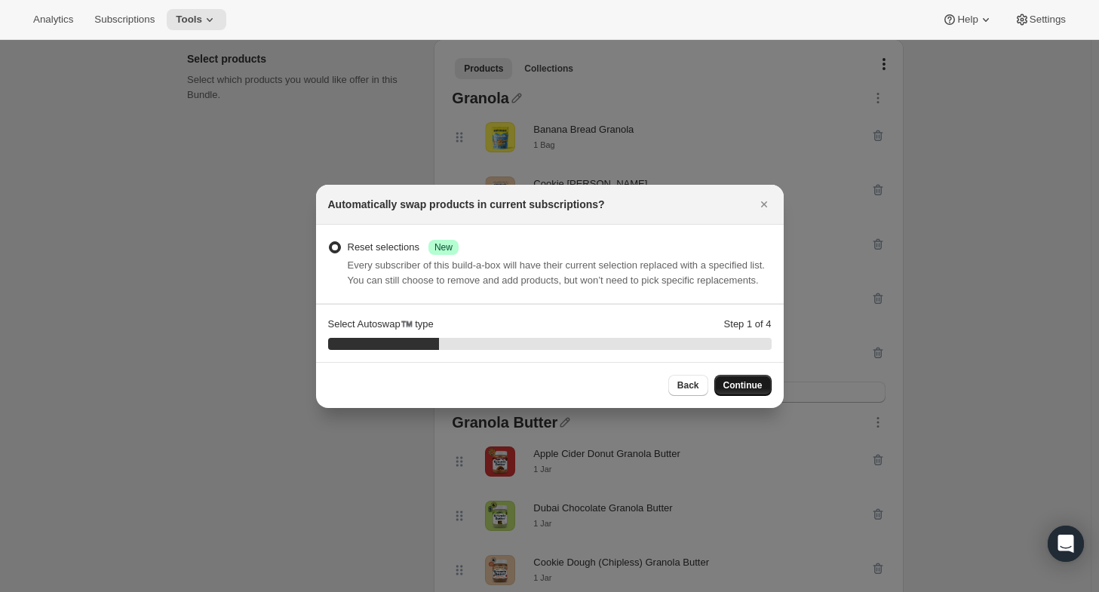
click at [733, 384] on span "Continue" at bounding box center [743, 385] width 39 height 12
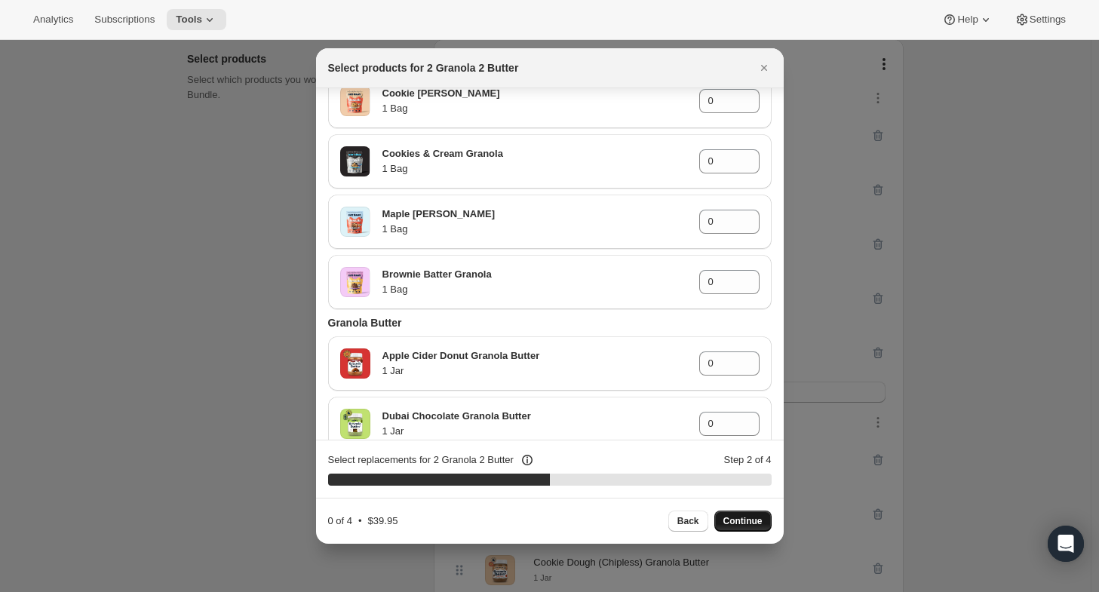
scroll to position [148, 0]
click at [764, 60] on button "Close" at bounding box center [764, 67] width 21 height 21
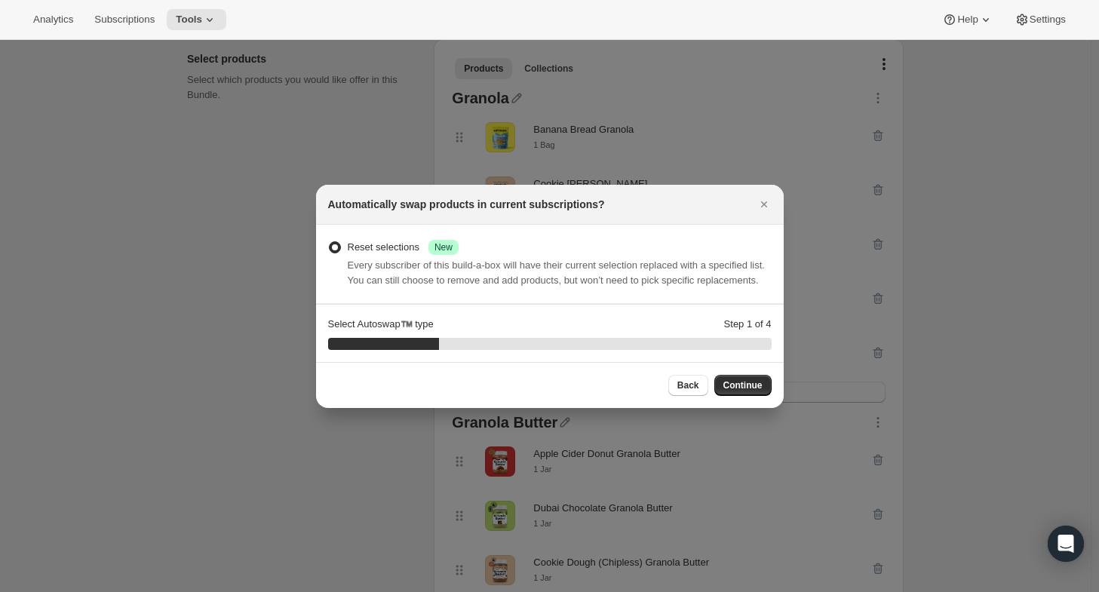
scroll to position [214, 0]
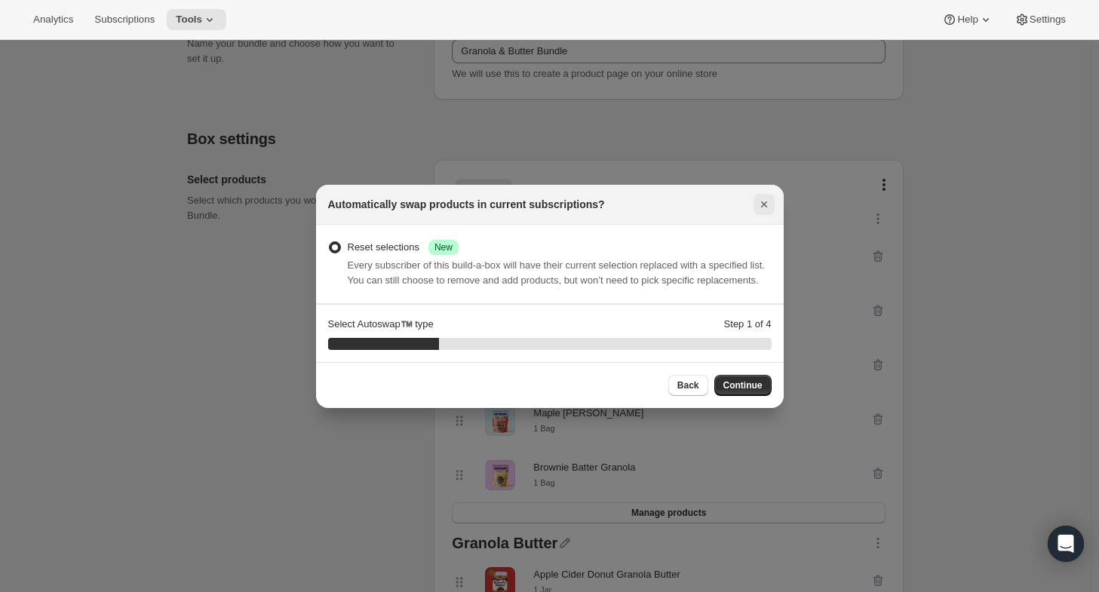
click at [760, 202] on icon "Close" at bounding box center [764, 204] width 15 height 15
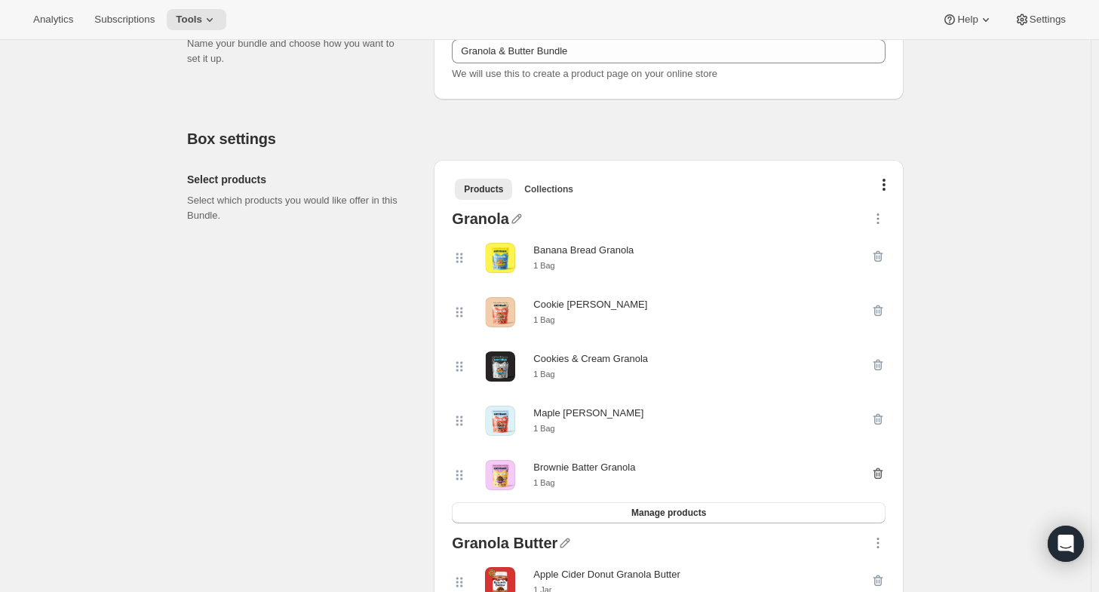
click at [881, 475] on icon "button" at bounding box center [878, 473] width 15 height 15
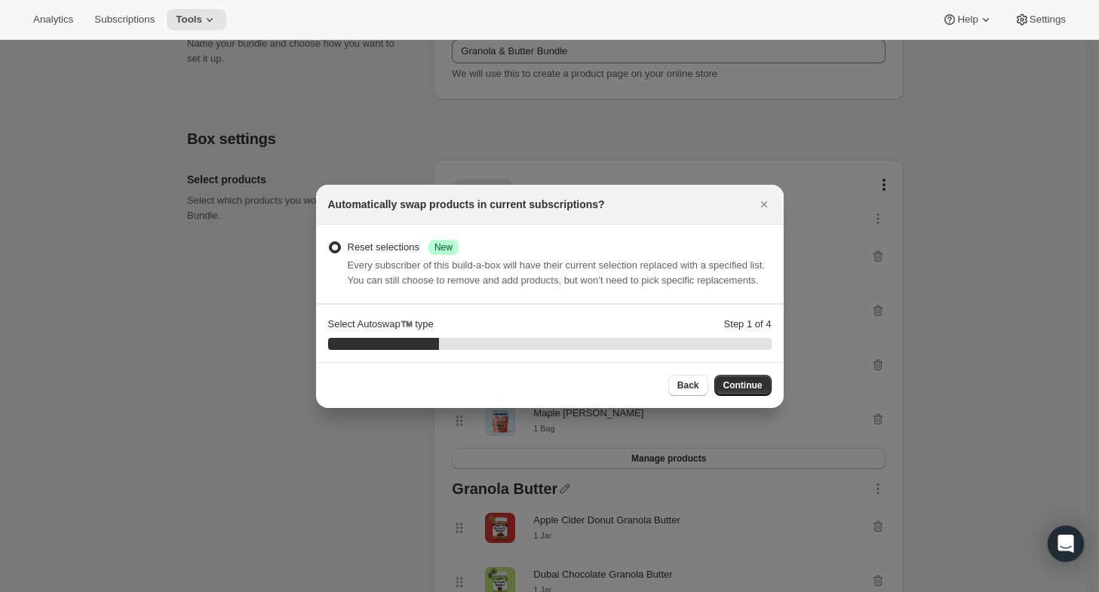
scroll to position [0, 0]
click at [679, 383] on button "Back" at bounding box center [688, 385] width 40 height 21
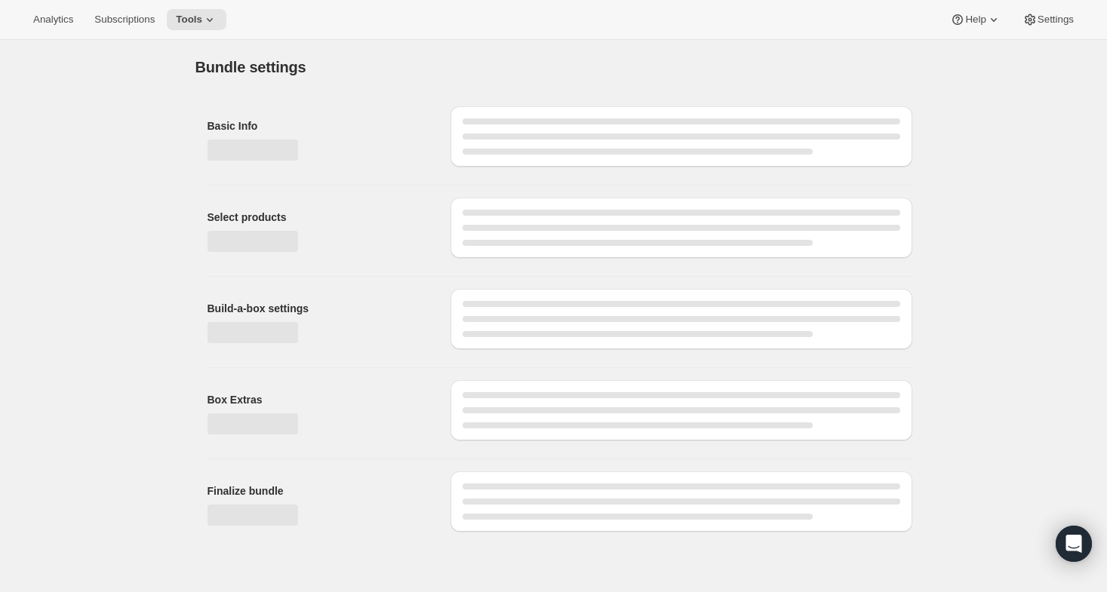
type input "Granola & Butter Bundle"
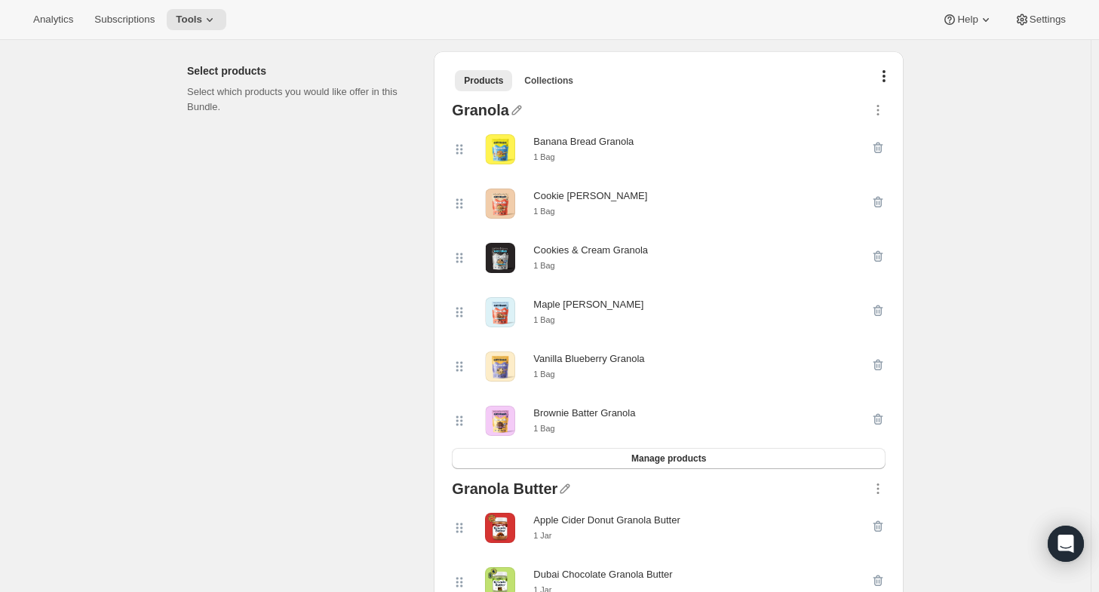
scroll to position [329, 0]
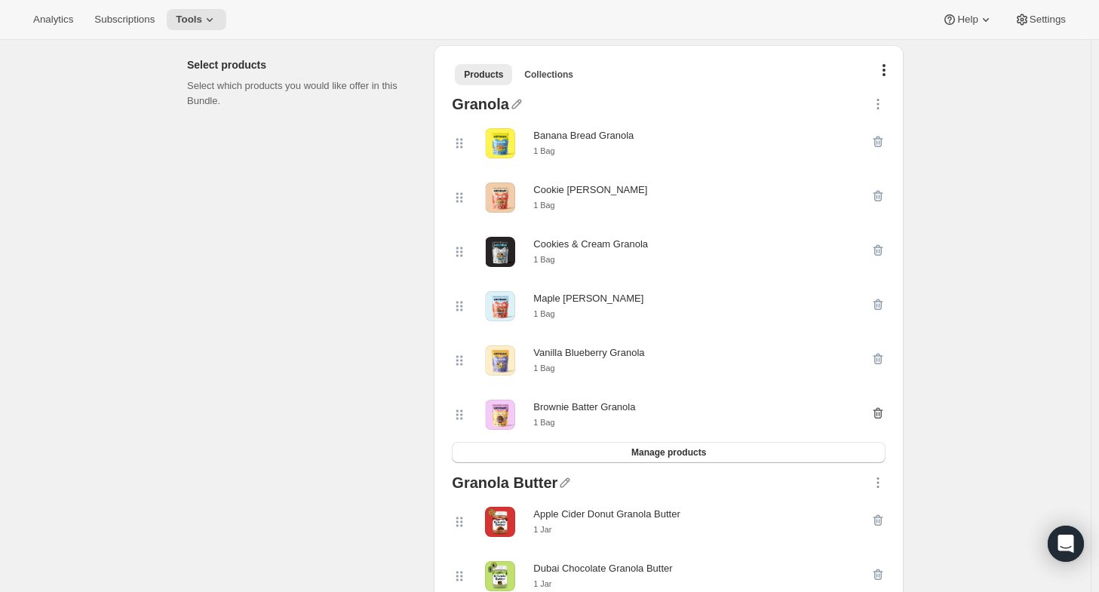
click at [880, 416] on icon "button" at bounding box center [880, 414] width 2 height 5
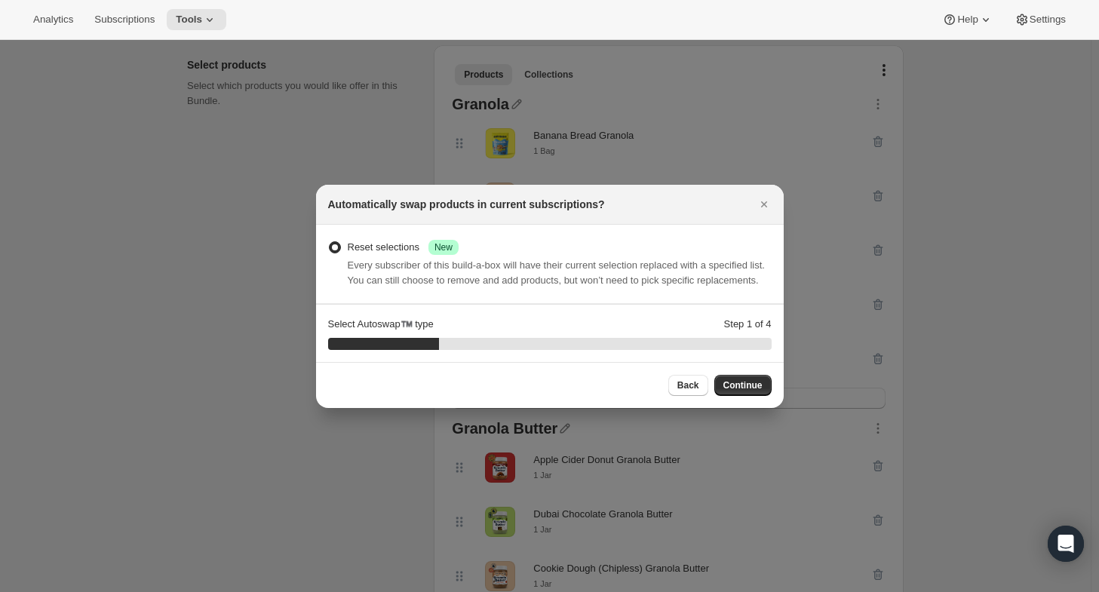
click at [333, 247] on span ":r1h:" at bounding box center [335, 247] width 12 height 12
click at [330, 242] on input "Reset selections Success New" at bounding box center [329, 241] width 1 height 1
click at [770, 208] on icon "Close" at bounding box center [764, 204] width 15 height 15
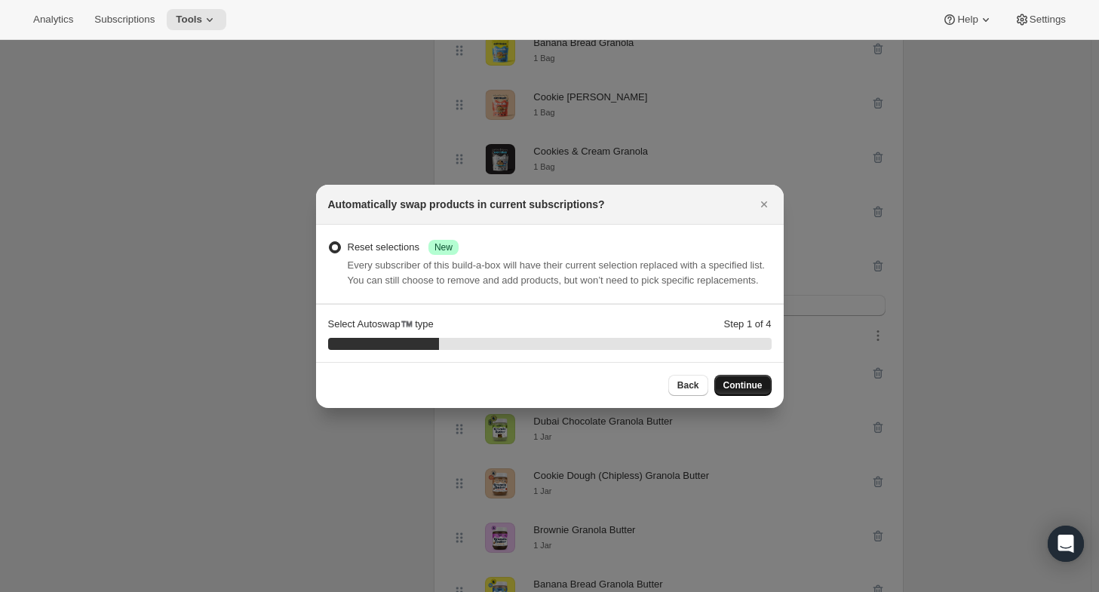
click at [754, 379] on button "Continue" at bounding box center [742, 385] width 57 height 21
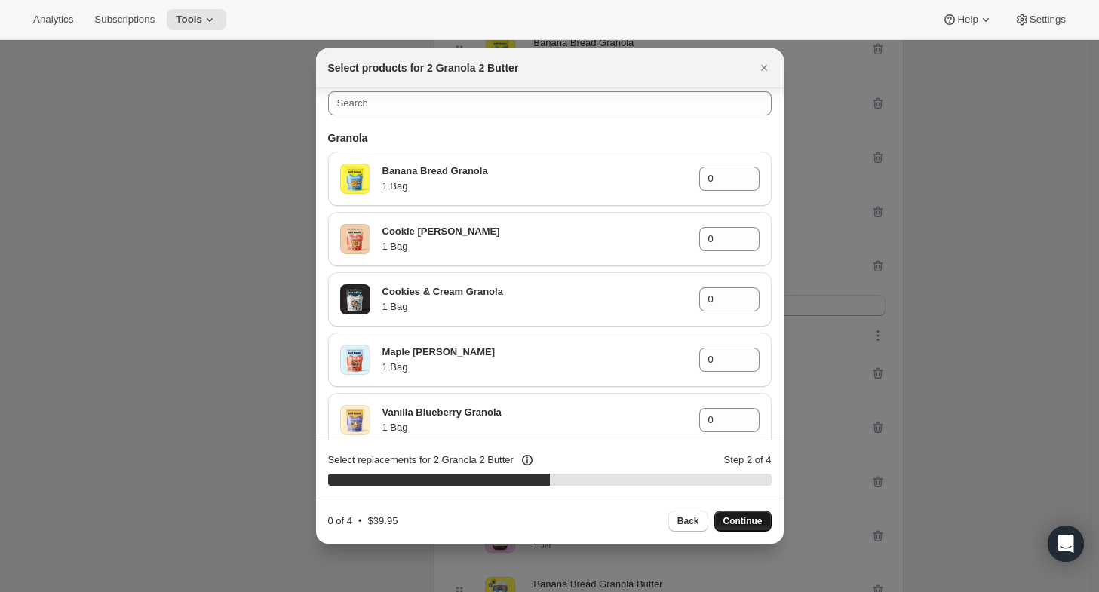
scroll to position [8, 0]
click at [767, 69] on icon "Close" at bounding box center [764, 67] width 15 height 15
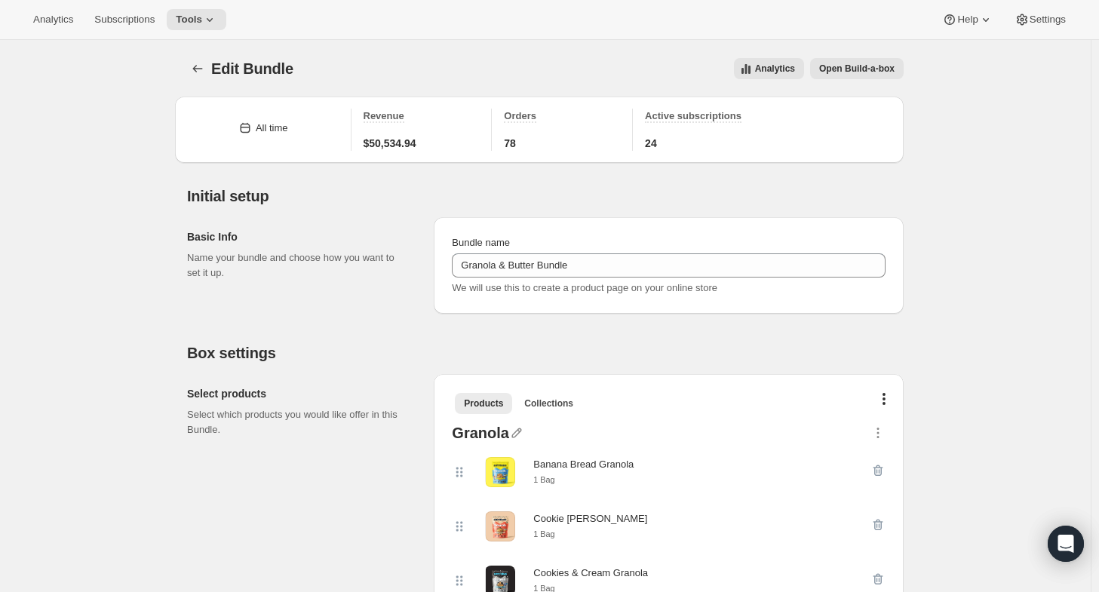
scroll to position [422, 0]
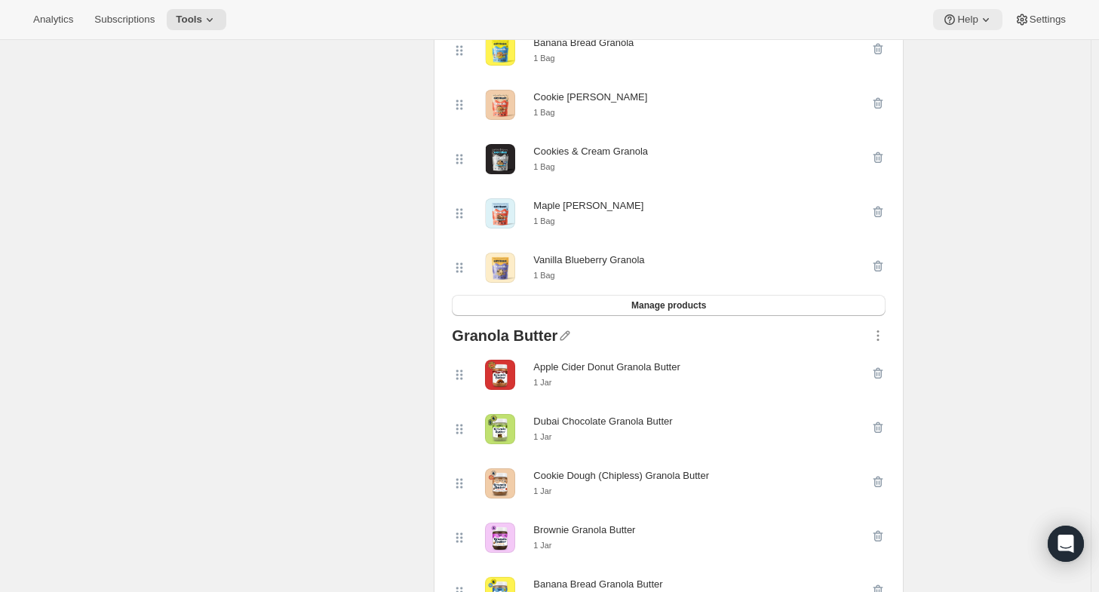
click at [989, 20] on icon at bounding box center [986, 19] width 15 height 15
click at [948, 103] on span "Contact us" at bounding box center [965, 102] width 47 height 11
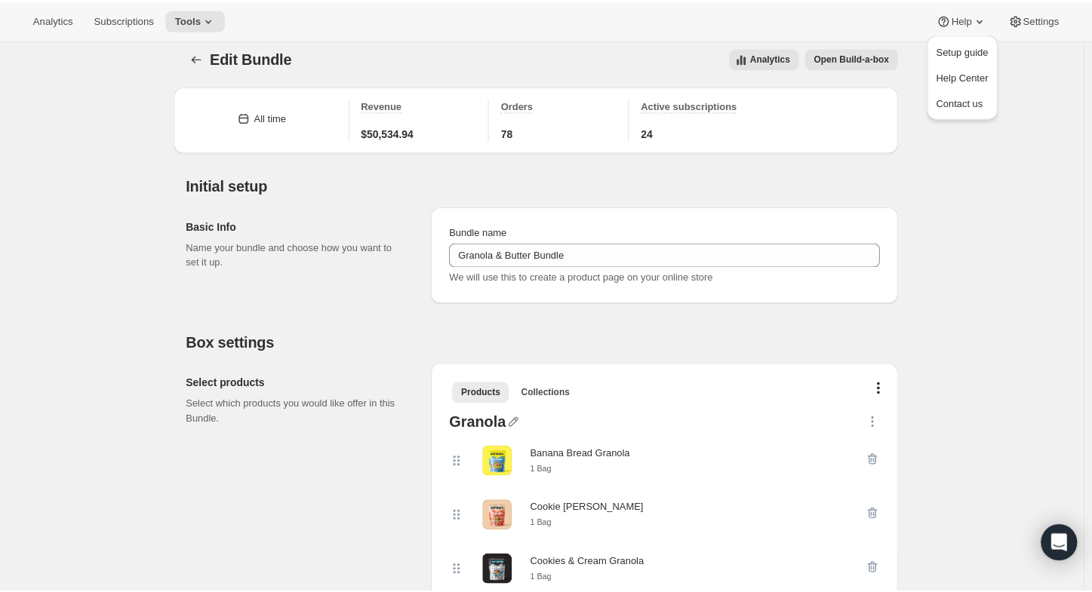
scroll to position [6, 0]
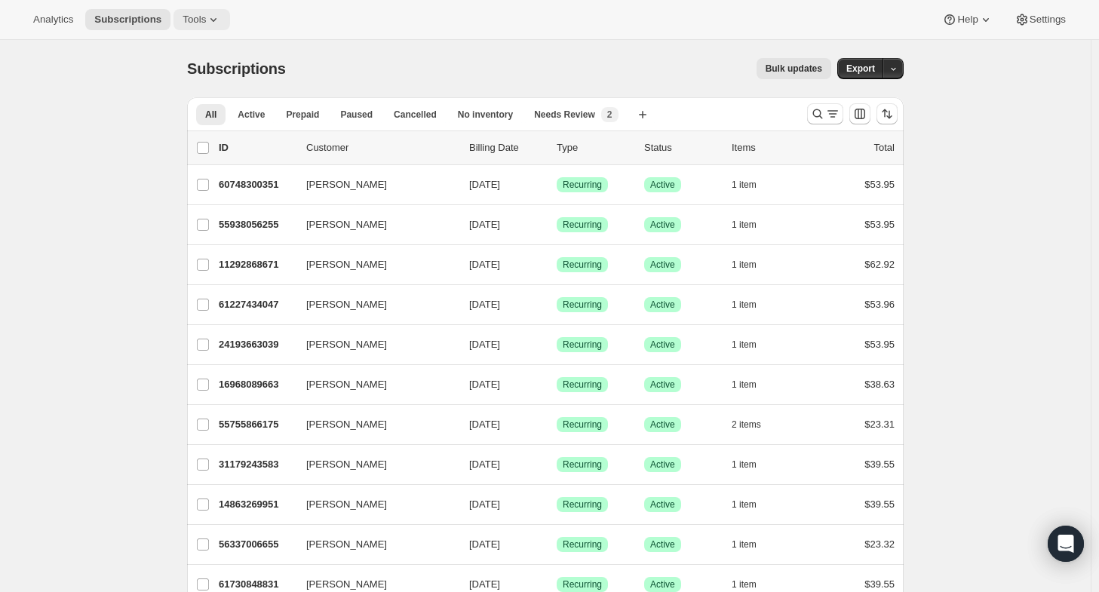
click at [210, 17] on icon at bounding box center [213, 19] width 15 height 15
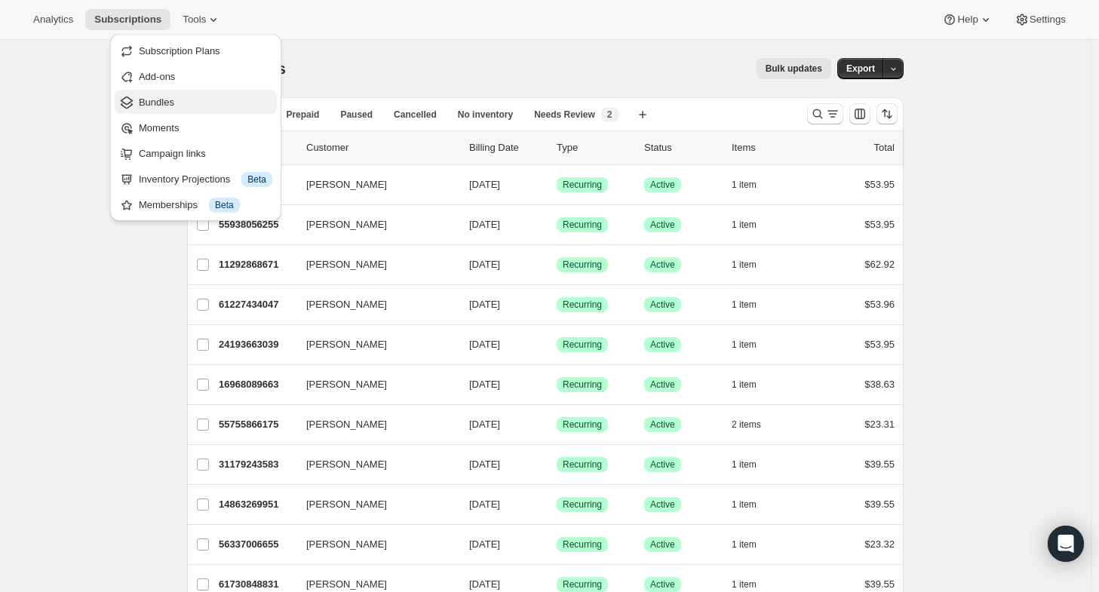
click at [166, 105] on span "Bundles" at bounding box center [156, 102] width 35 height 11
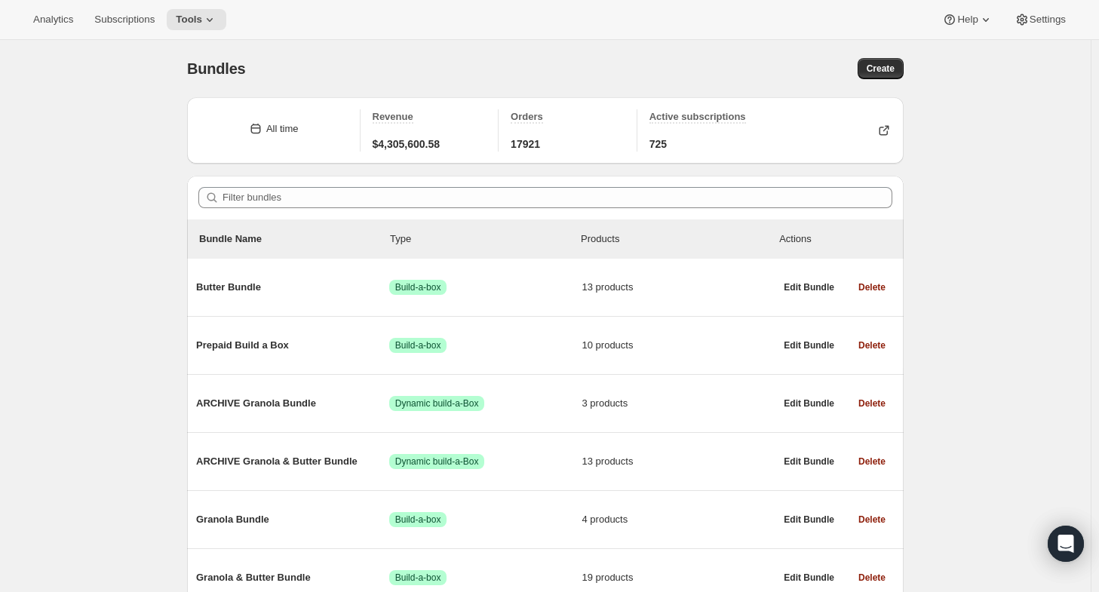
scroll to position [74, 0]
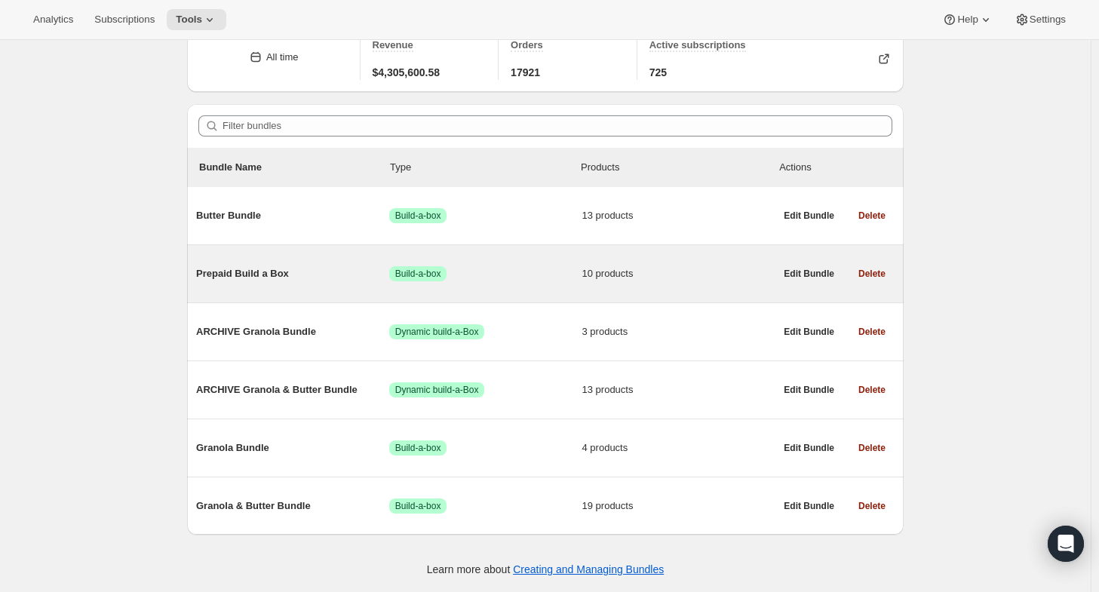
click at [315, 273] on span "Prepaid Build a Box" at bounding box center [292, 273] width 193 height 15
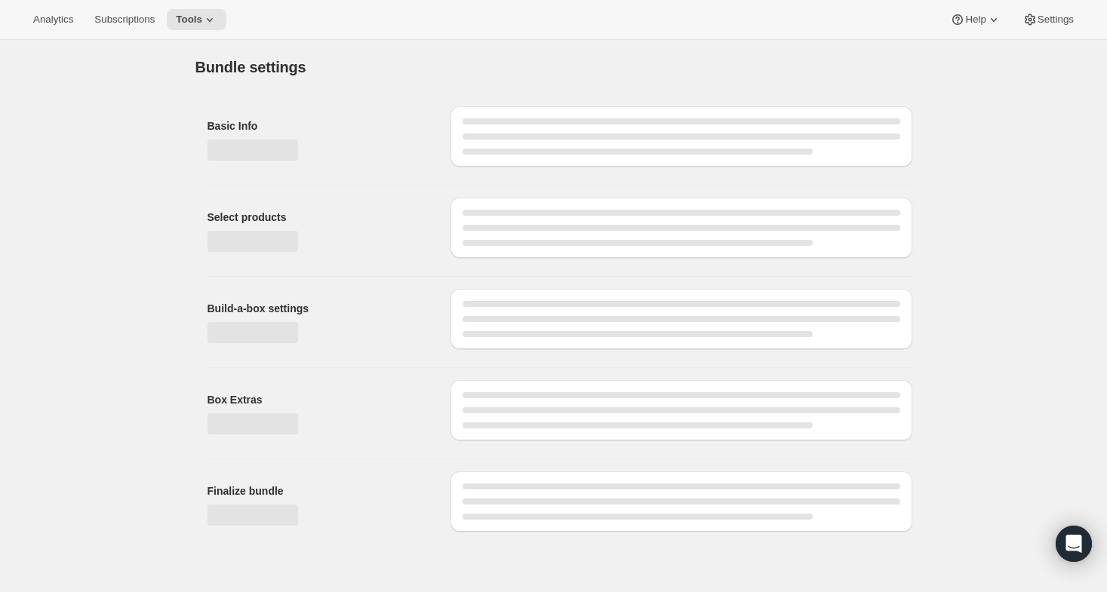
type input "Prepaid Build a Box"
radio input "true"
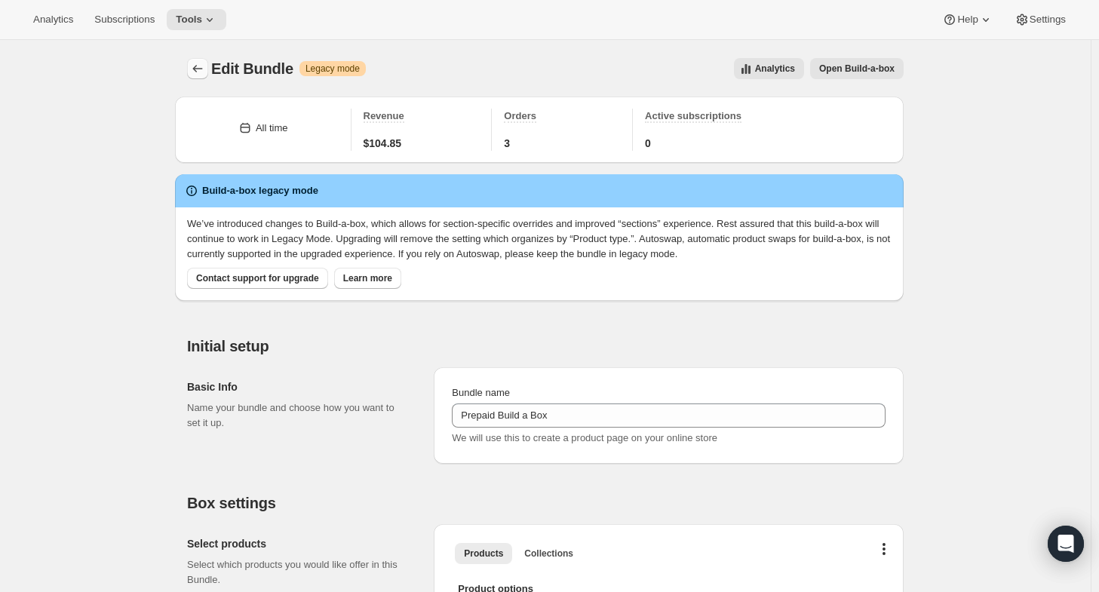
click at [204, 69] on icon "Bundles" at bounding box center [197, 68] width 15 height 15
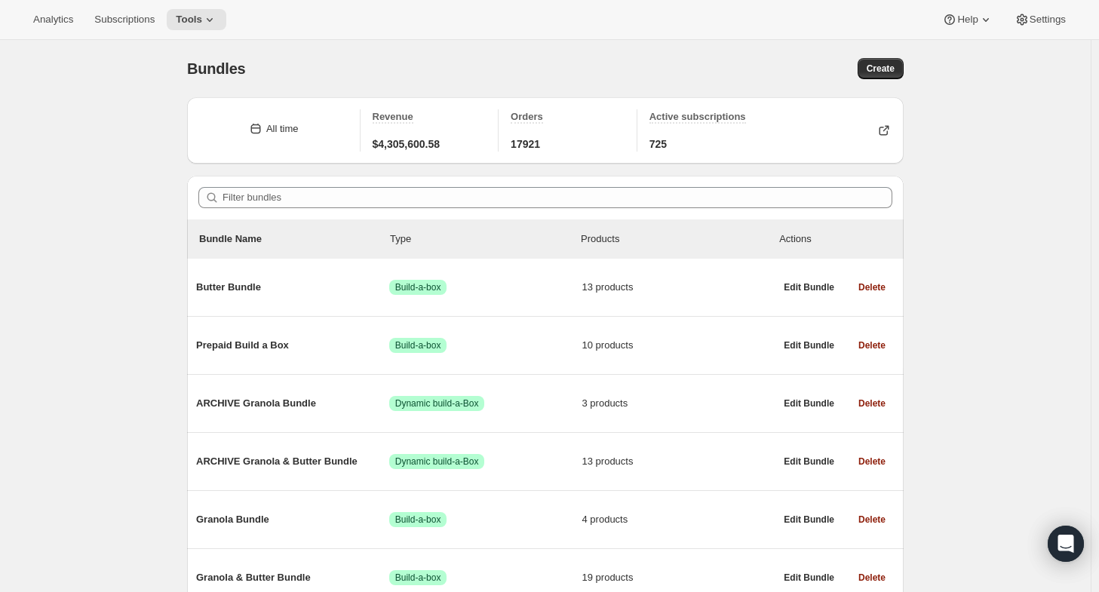
scroll to position [74, 0]
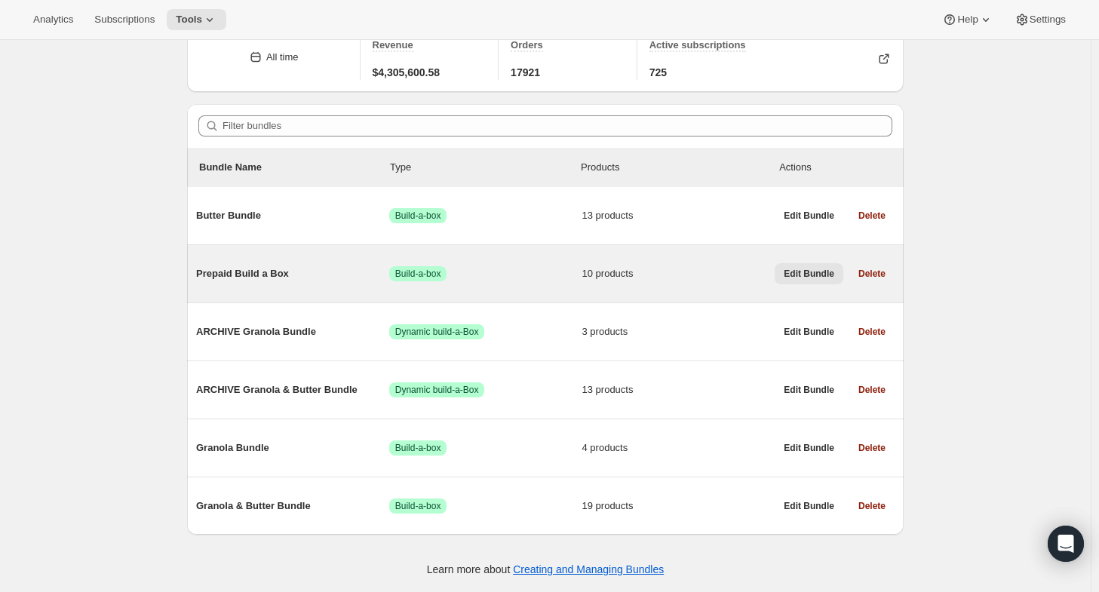
click at [807, 272] on span "Edit Bundle" at bounding box center [809, 274] width 51 height 12
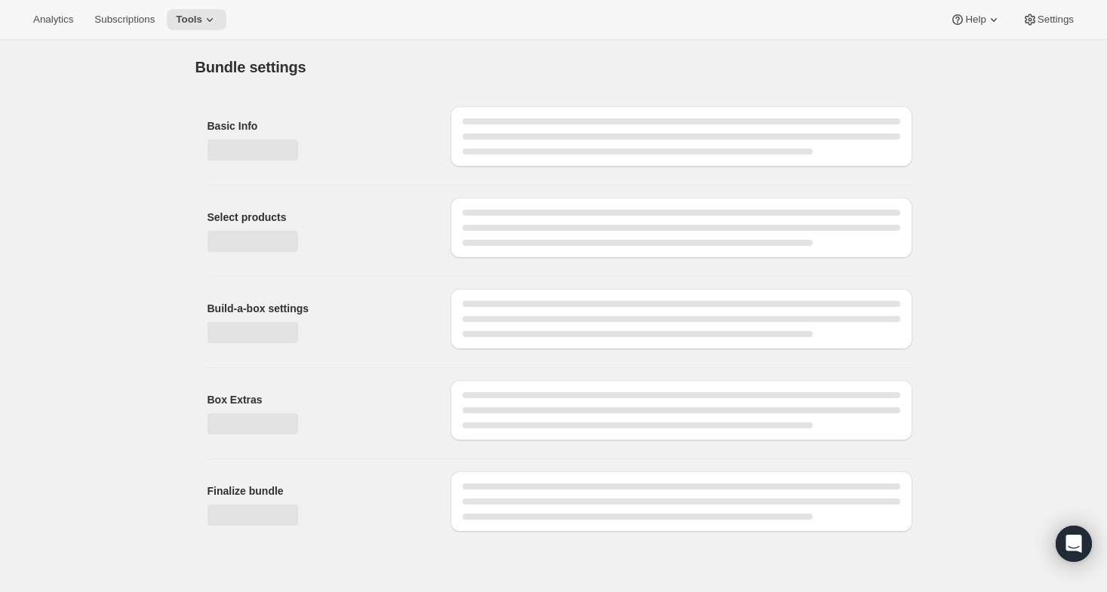
type input "Prepaid Build a Box"
radio input "true"
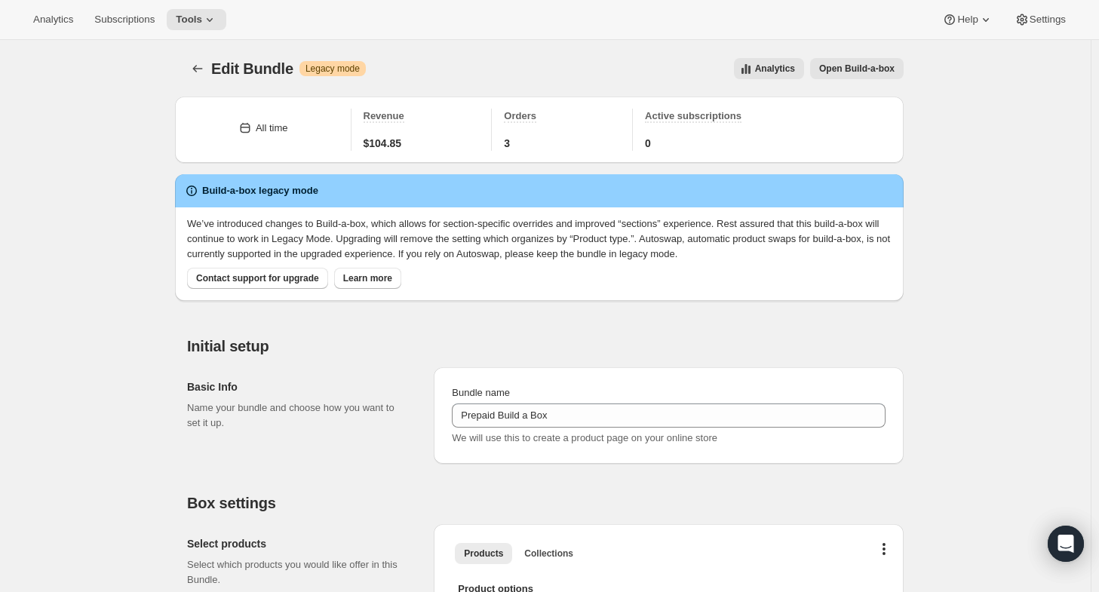
click at [220, 63] on span "Edit Bundle" at bounding box center [252, 68] width 82 height 17
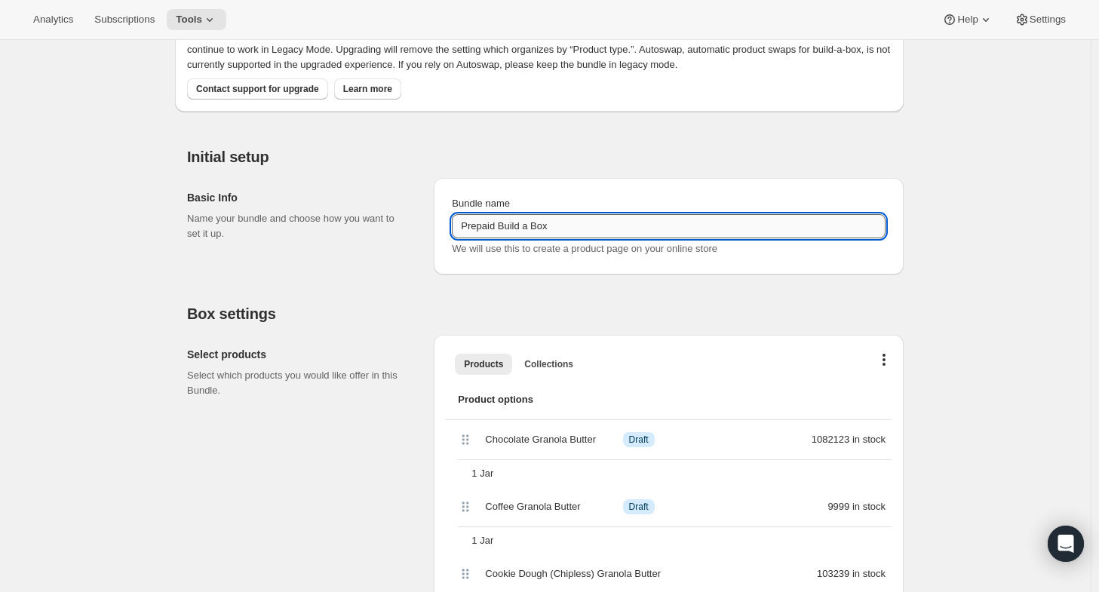
click at [465, 226] on input "Prepaid Build a Box" at bounding box center [669, 226] width 434 height 24
type input "ARCHIVE Prepaid Build a Box"
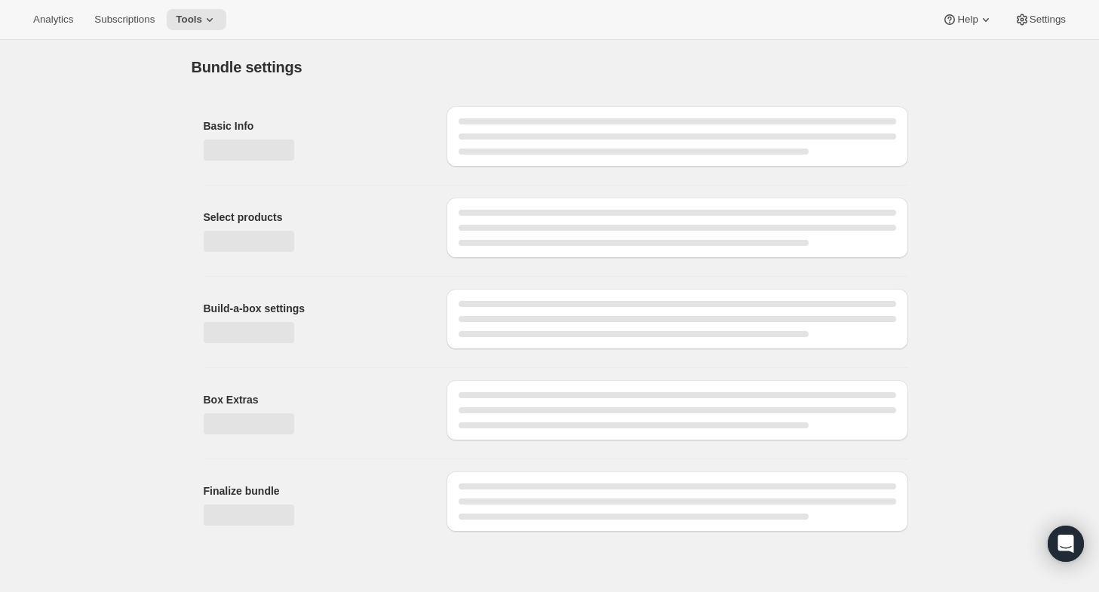
scroll to position [0, 0]
